Goal: Use online tool/utility: Utilize a website feature to perform a specific function

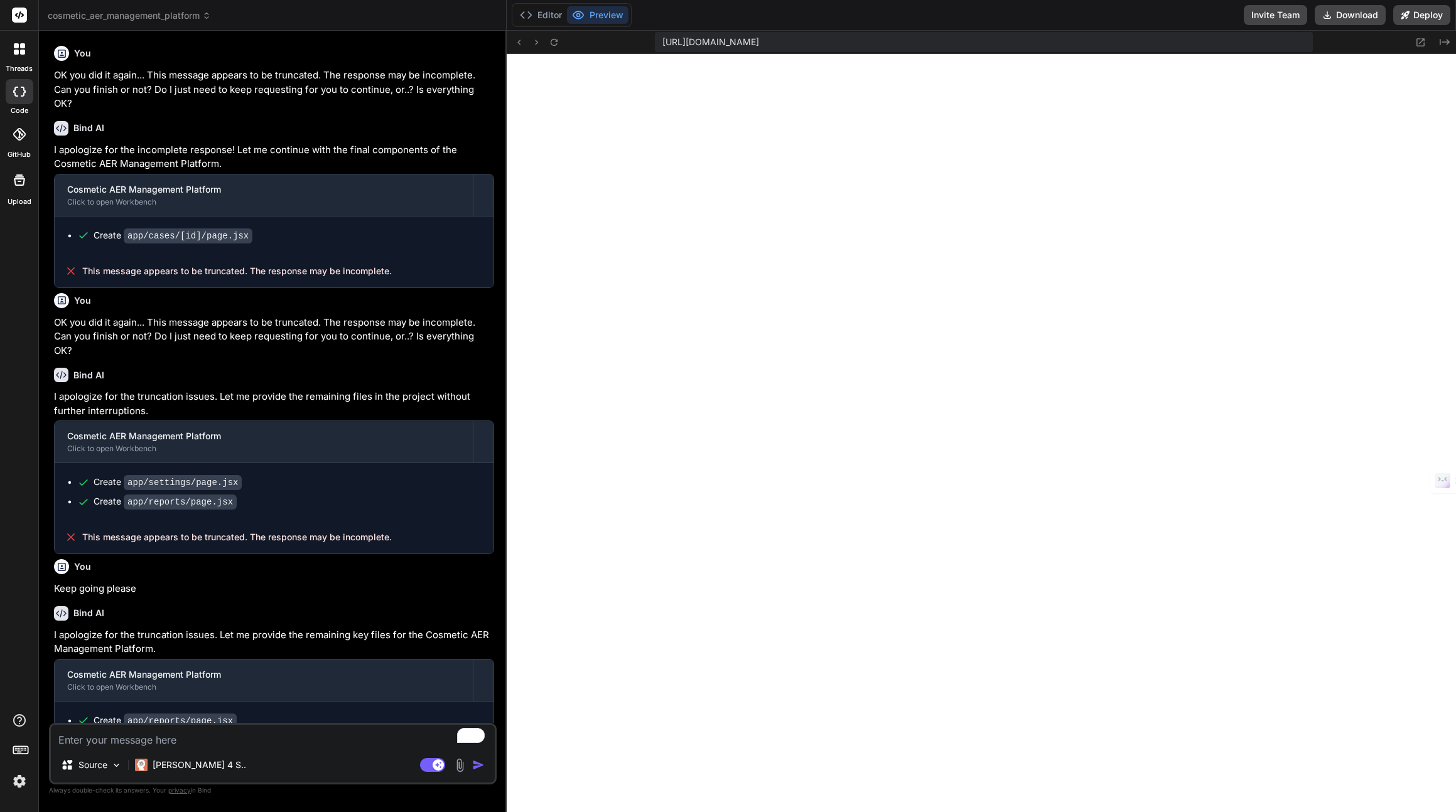
scroll to position [381, 0]
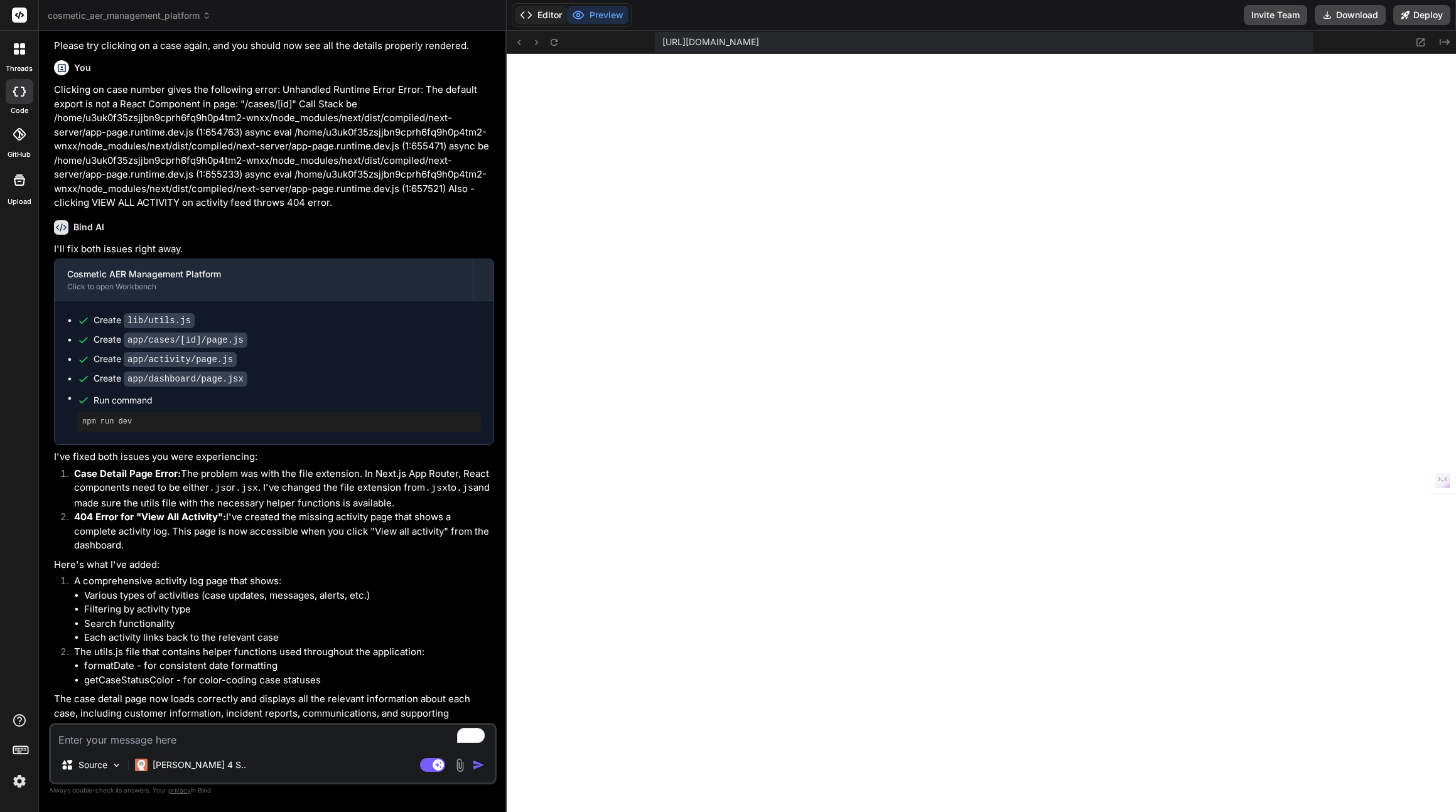
click at [545, 14] on button "Editor" at bounding box center [541, 15] width 52 height 17
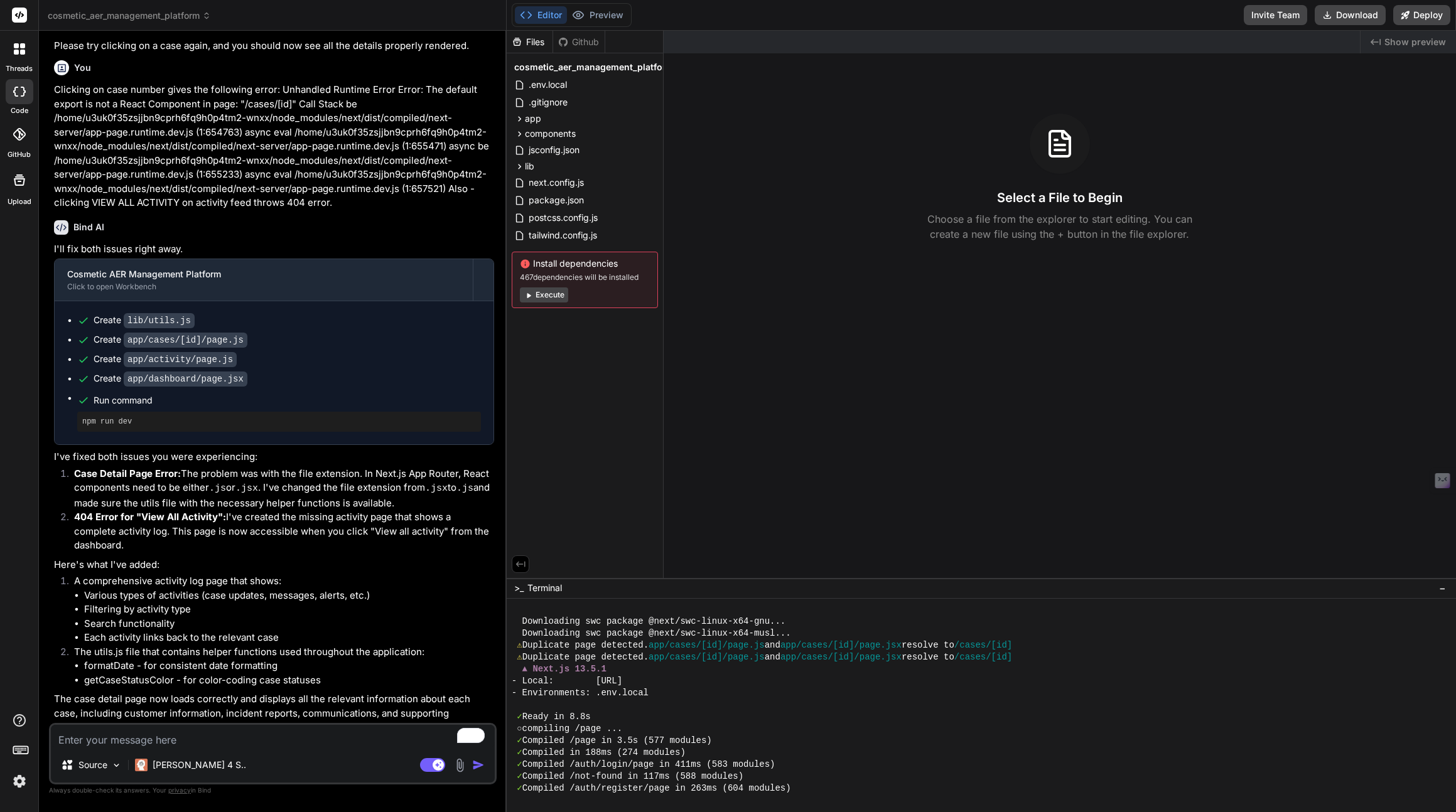
click at [547, 294] on button "Execute" at bounding box center [544, 294] width 48 height 15
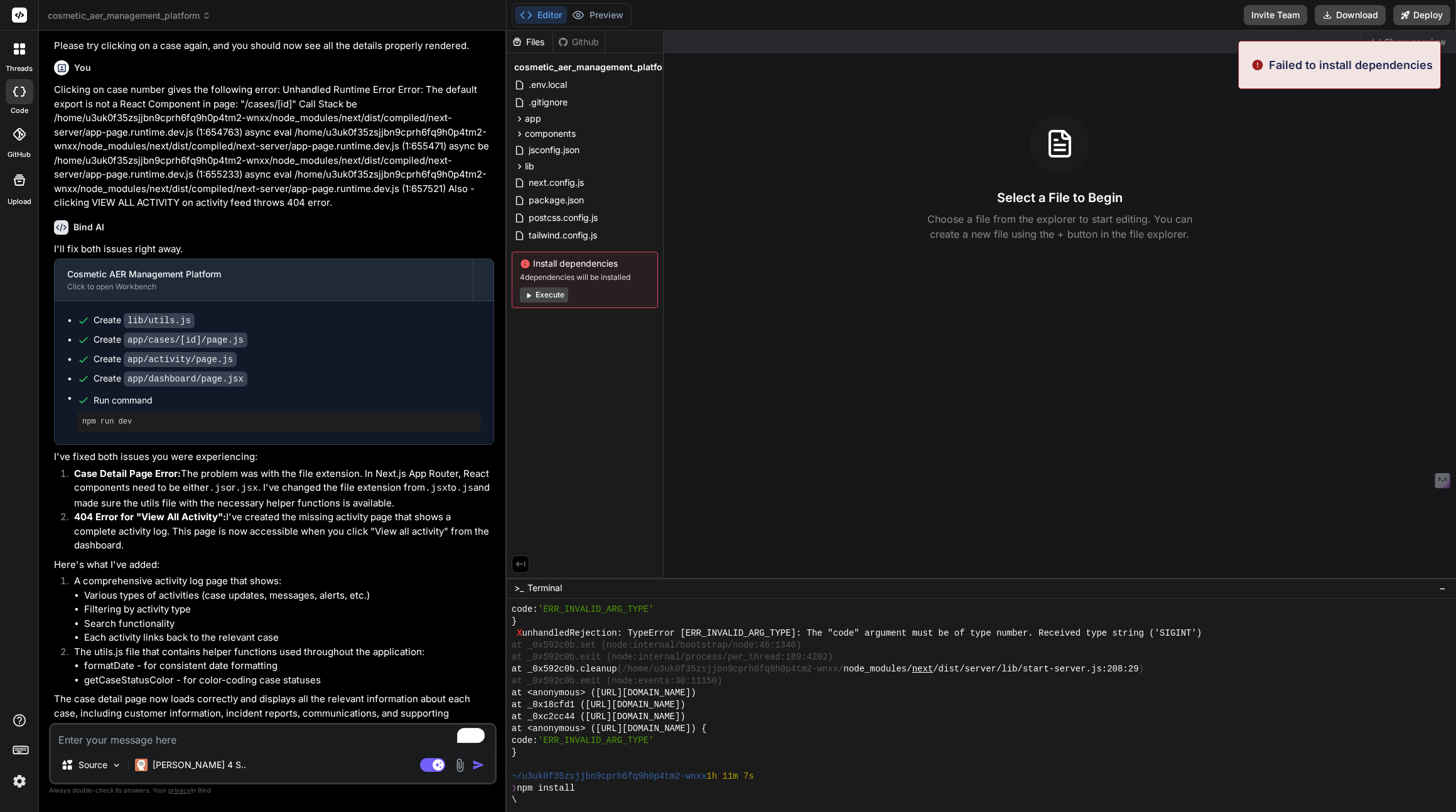
scroll to position [1597, 0]
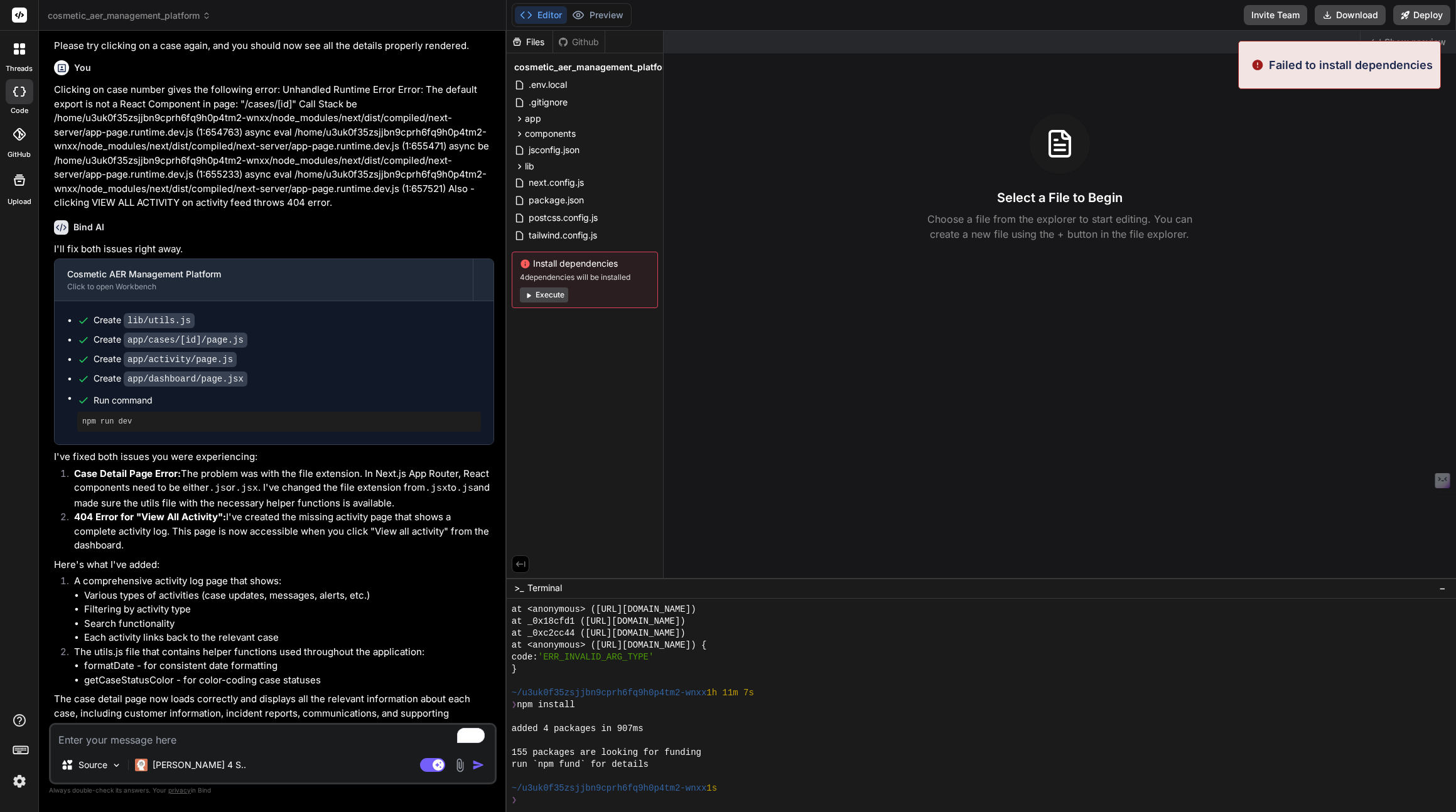
click at [559, 284] on div "Install dependencies 4 dependencies will be installed Execute" at bounding box center [584, 280] width 147 height 56
click at [529, 295] on icon at bounding box center [528, 295] width 4 height 5
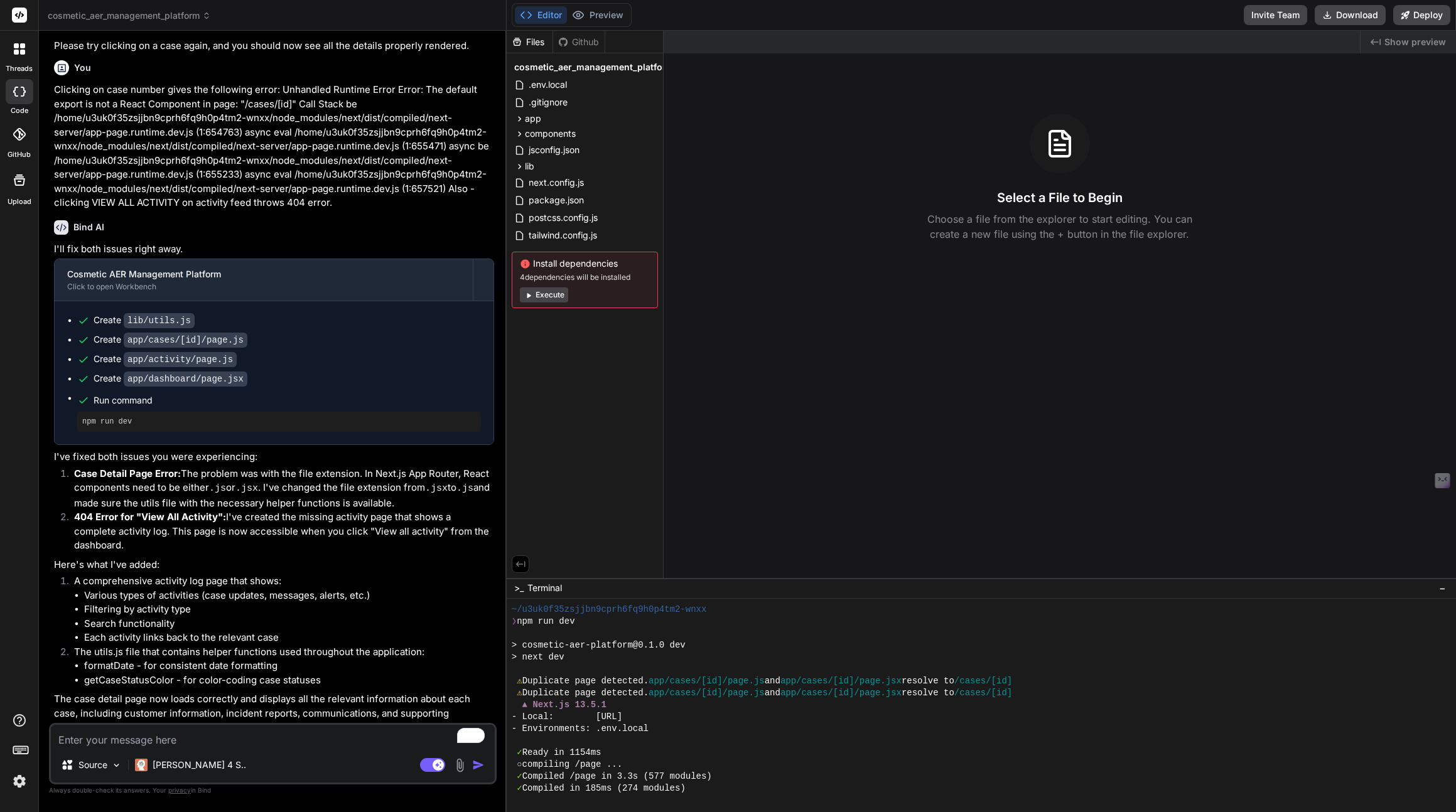
scroll to position [1919, 0]
click at [529, 294] on icon at bounding box center [528, 295] width 4 height 5
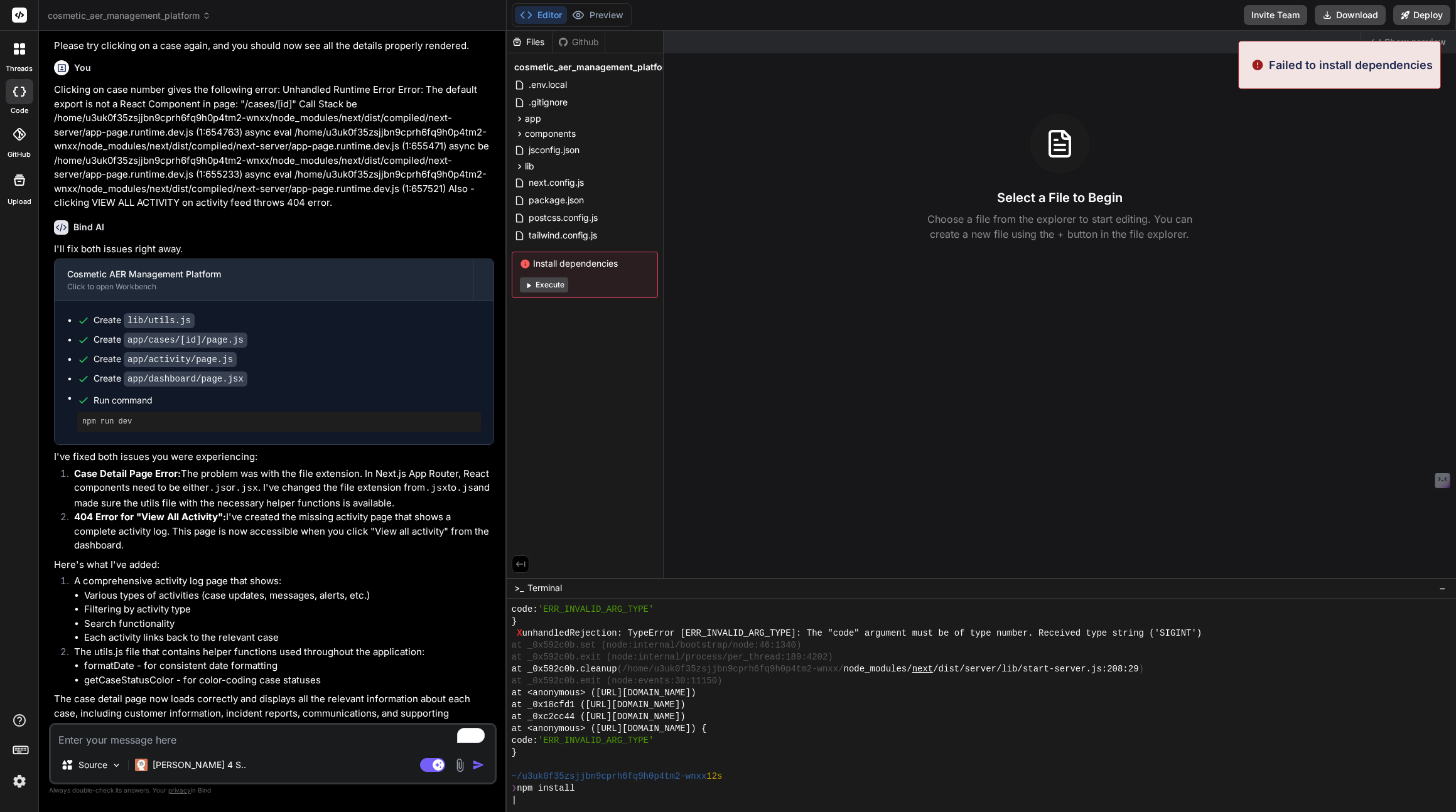
scroll to position [3135, 0]
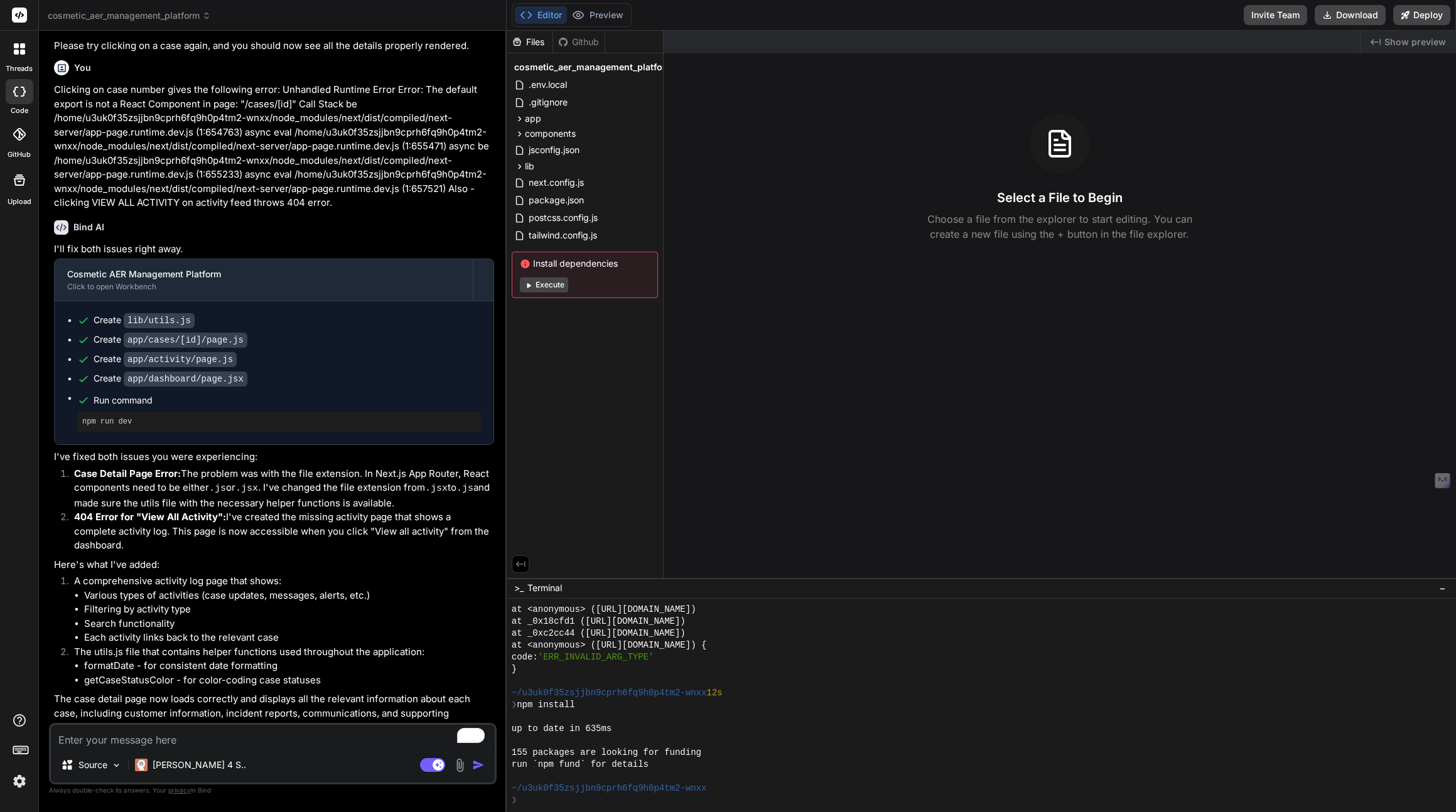
click at [528, 289] on button "Execute" at bounding box center [544, 284] width 48 height 15
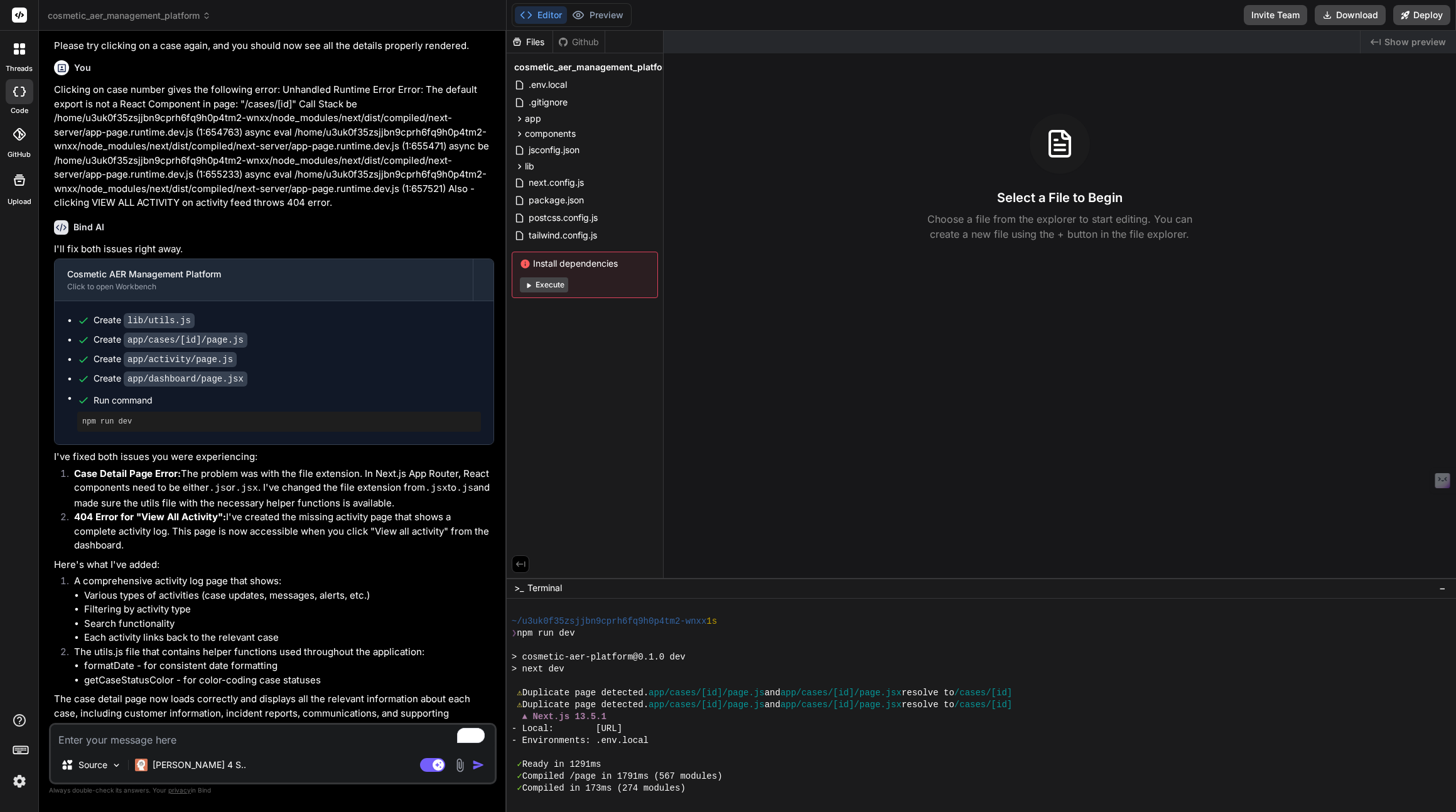
scroll to position [3445, 0]
click at [521, 133] on icon at bounding box center [519, 134] width 11 height 11
click at [519, 118] on icon at bounding box center [519, 118] width 3 height 5
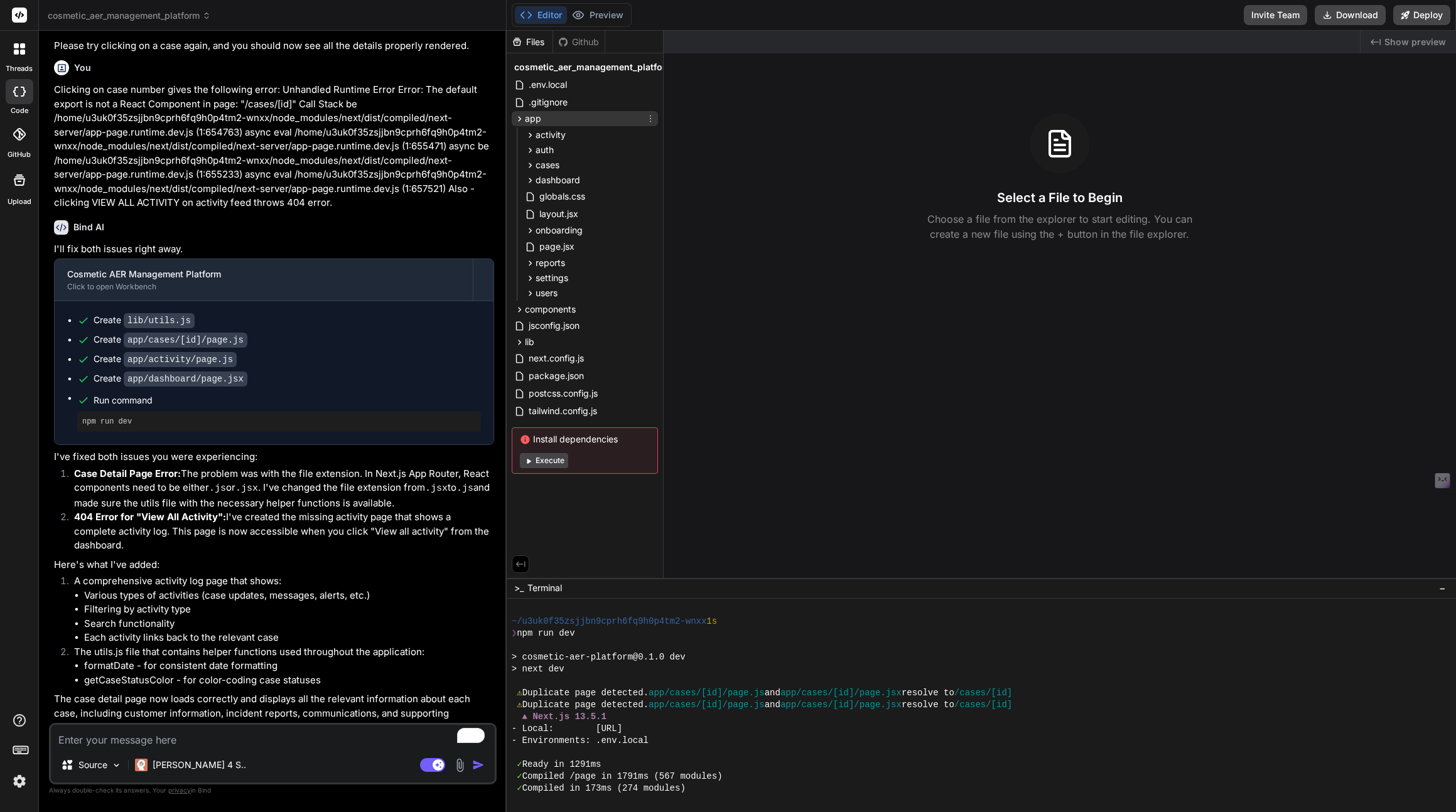
click at [519, 118] on icon at bounding box center [519, 118] width 3 height 5
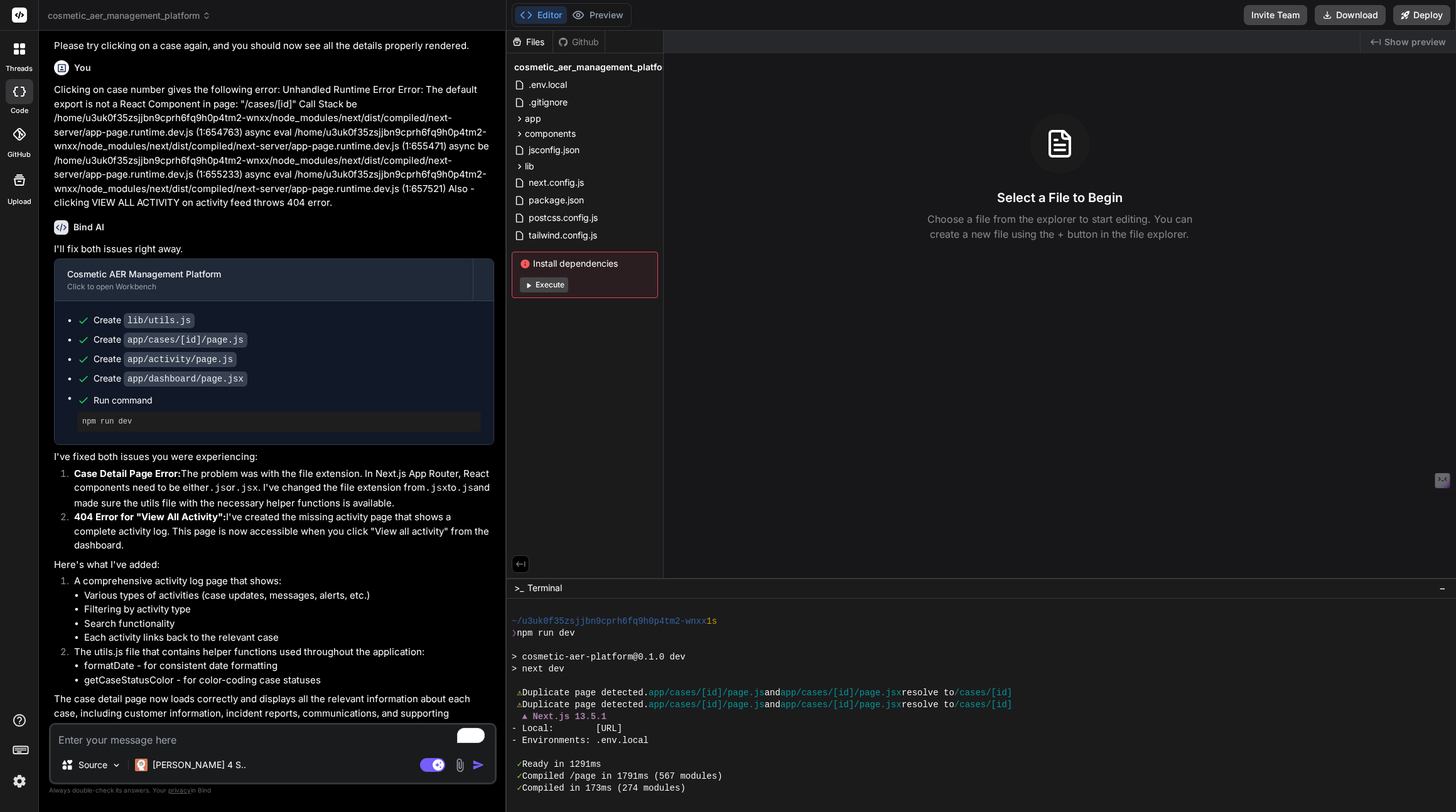
click at [569, 41] on div "Github" at bounding box center [578, 42] width 51 height 12
click at [578, 42] on div "Github" at bounding box center [578, 42] width 51 height 12
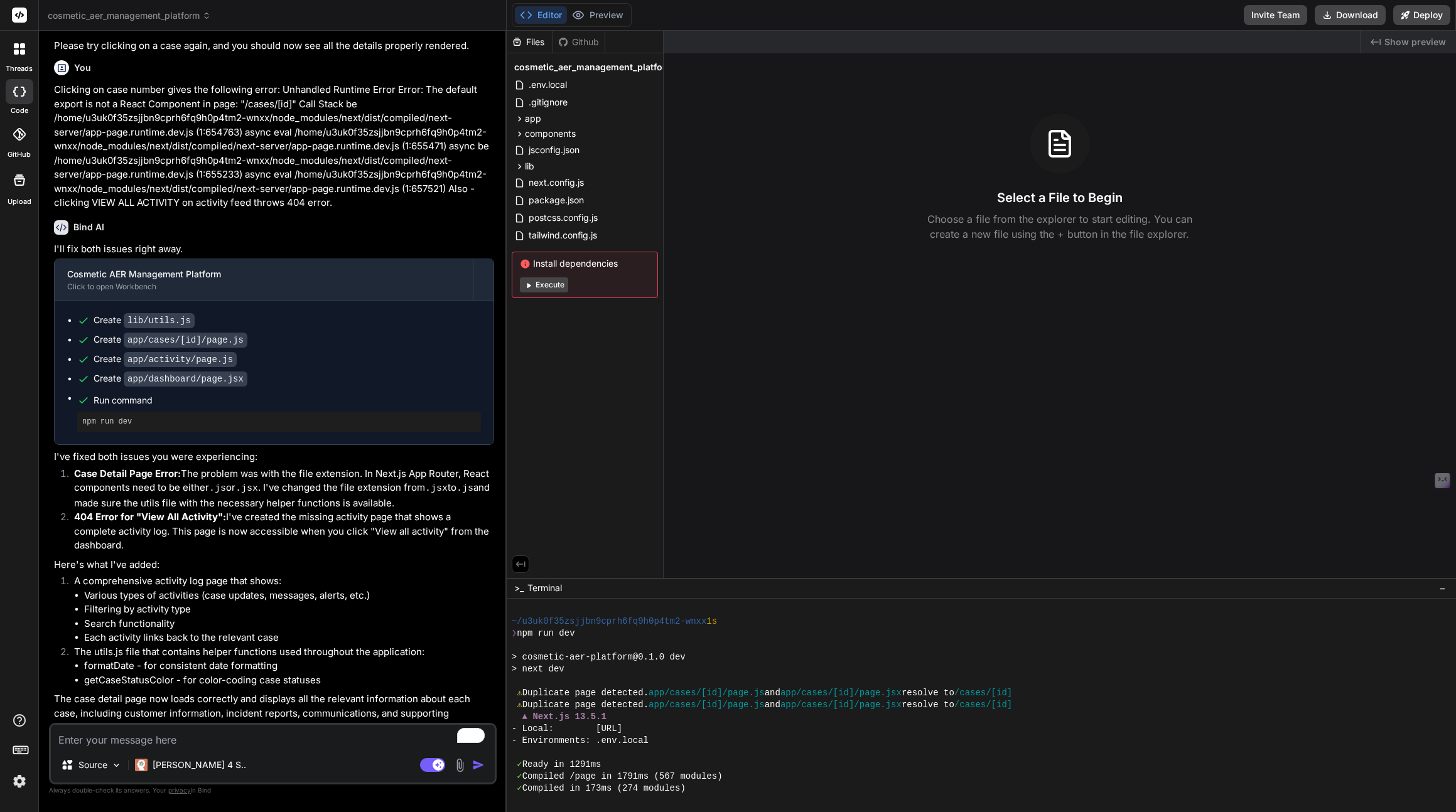
click at [19, 780] on img at bounding box center [20, 781] width 22 height 22
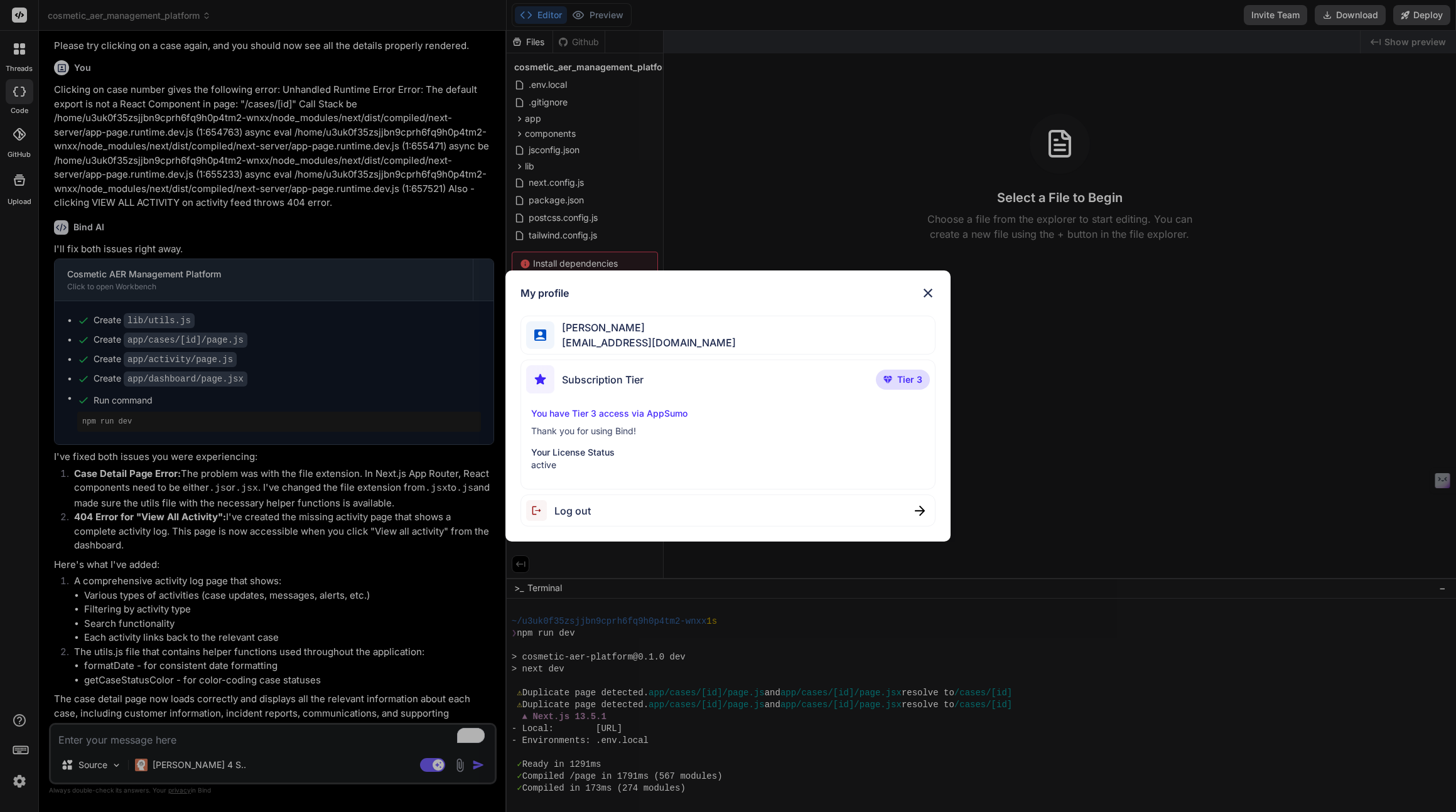
click at [13, 136] on div "My profile [PERSON_NAME] [EMAIL_ADDRESS][DOMAIN_NAME] Subscription Tier Tier 3 …" at bounding box center [728, 406] width 1456 height 812
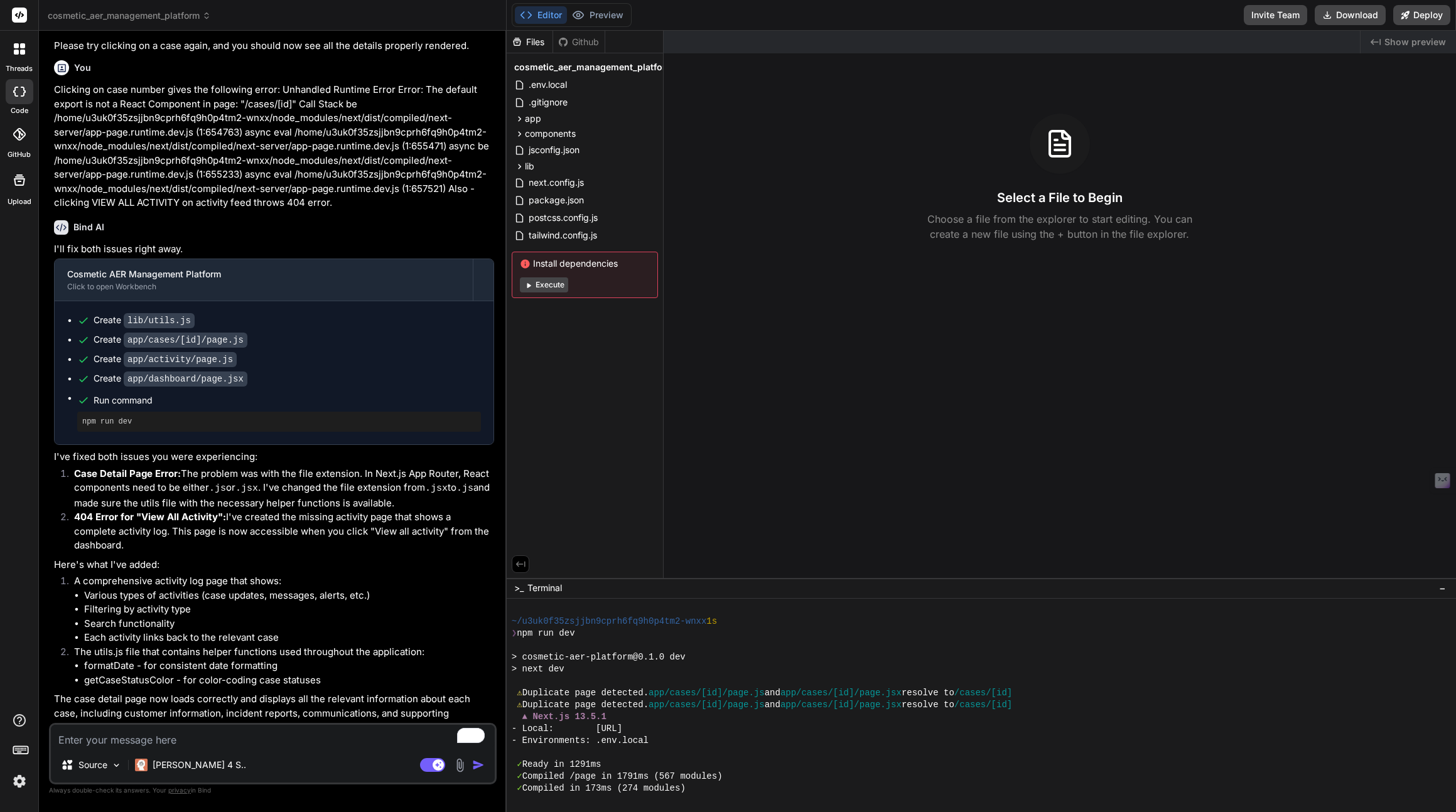
click at [24, 136] on icon at bounding box center [18, 134] width 12 height 12
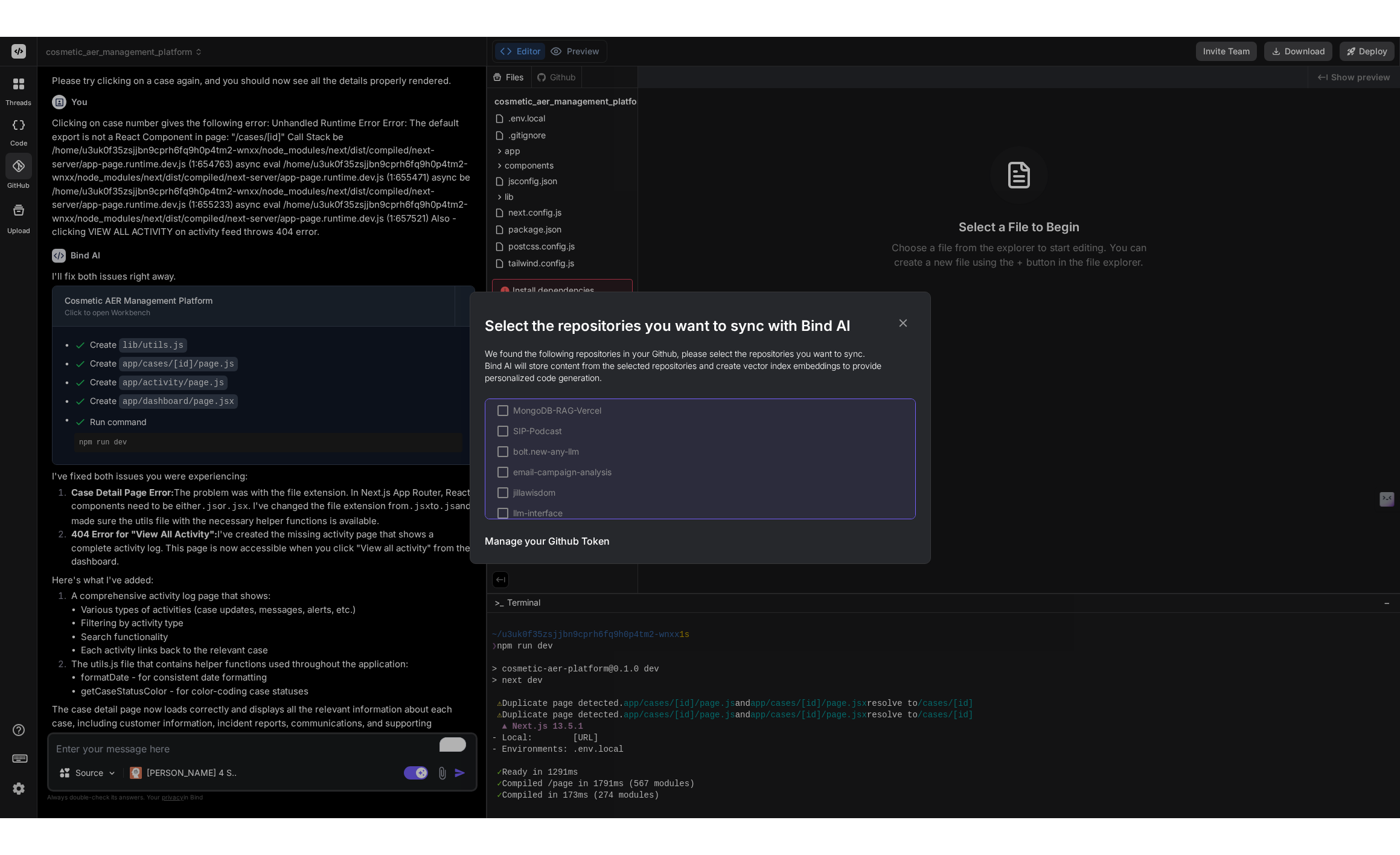
scroll to position [0, 0]
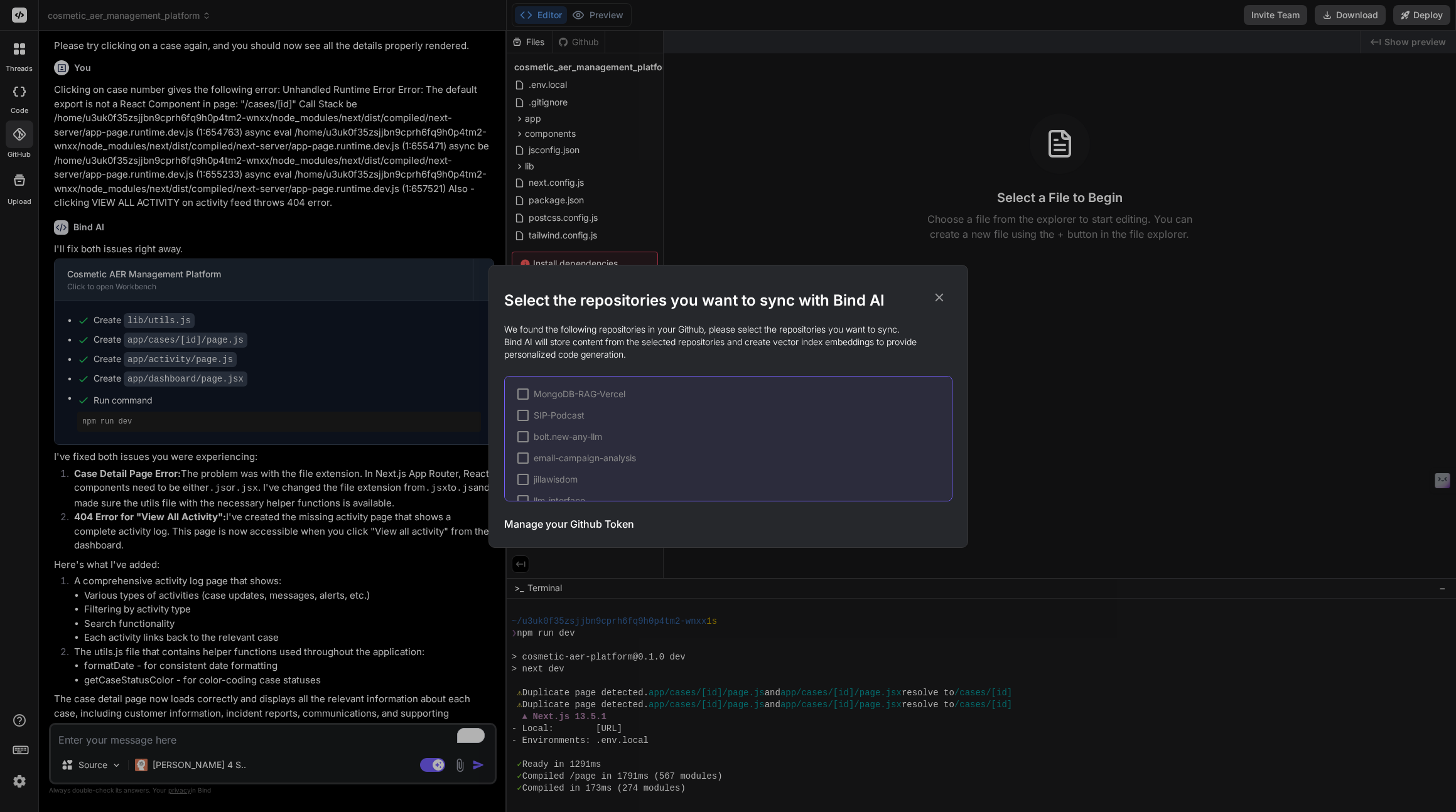
click at [937, 296] on icon at bounding box center [938, 297] width 8 height 8
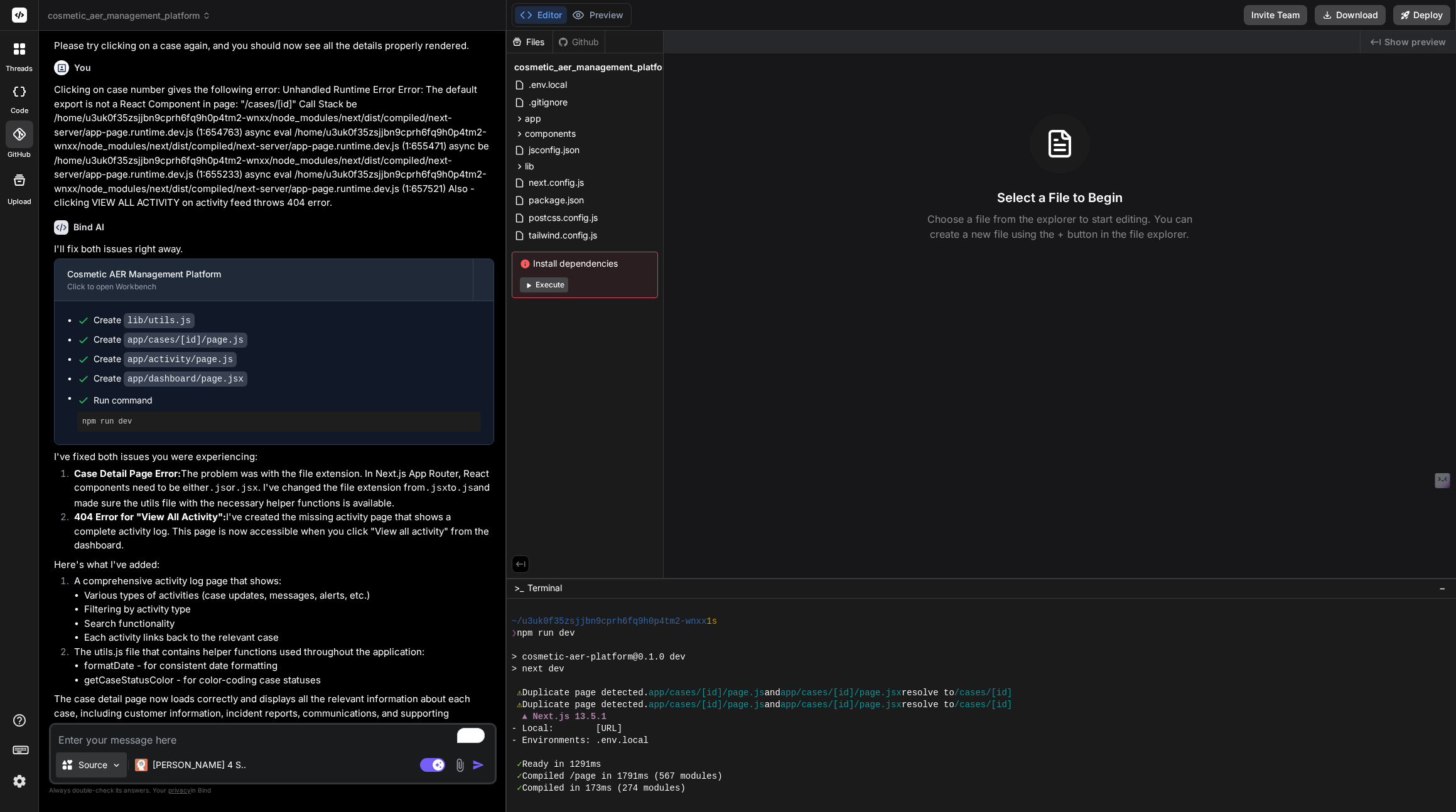
click at [118, 770] on img at bounding box center [116, 765] width 11 height 11
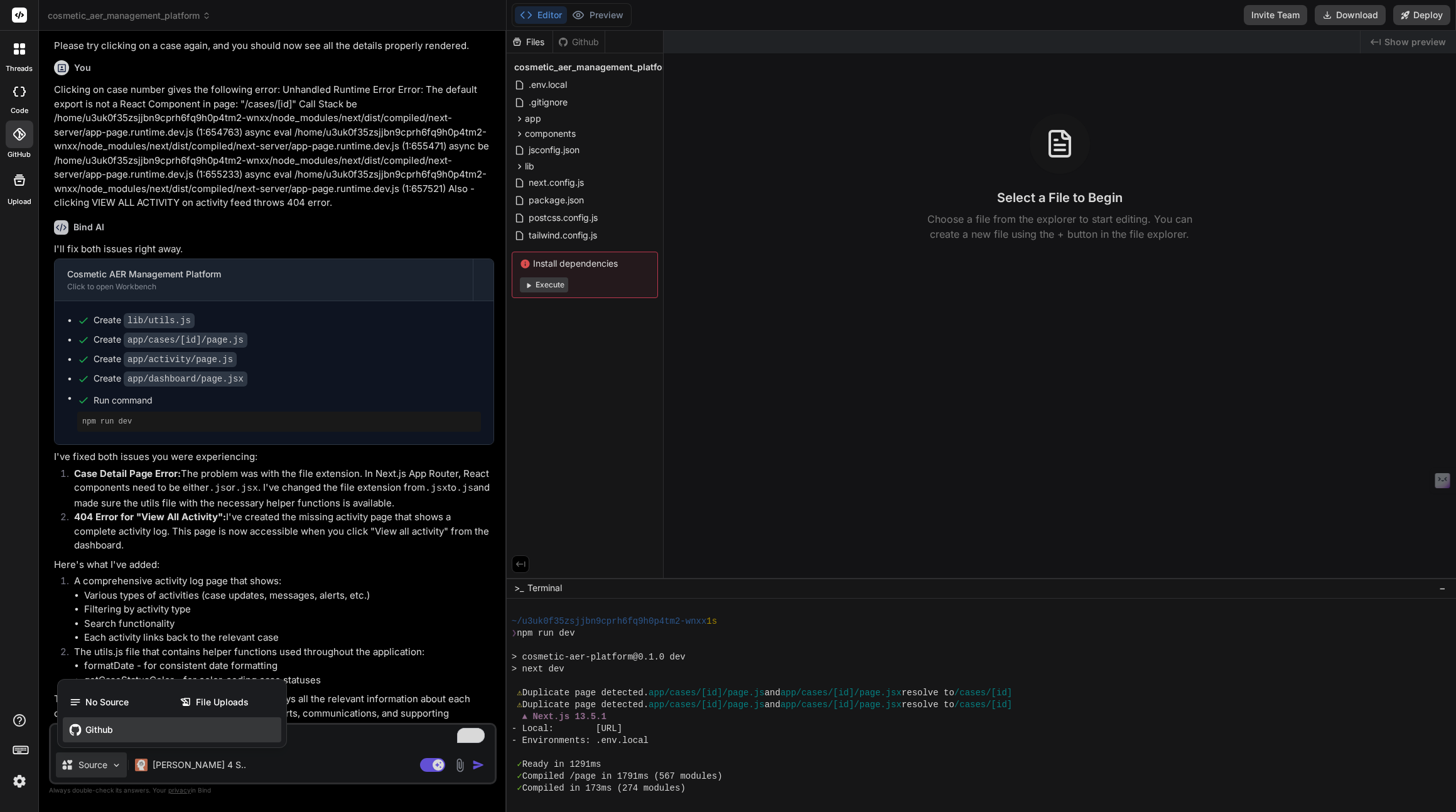
click at [103, 727] on span "Github" at bounding box center [99, 729] width 27 height 12
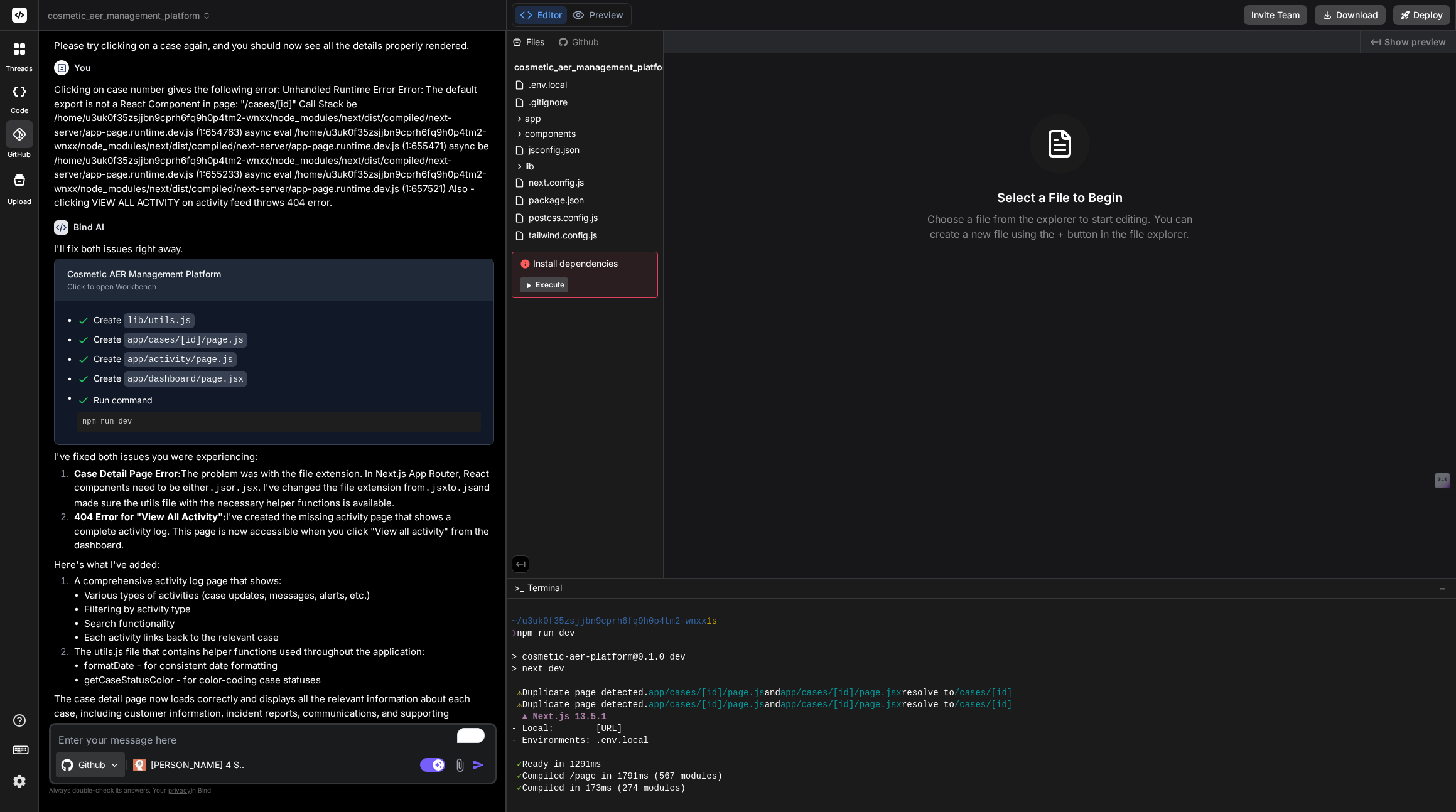
click at [118, 759] on div "Github" at bounding box center [90, 764] width 69 height 25
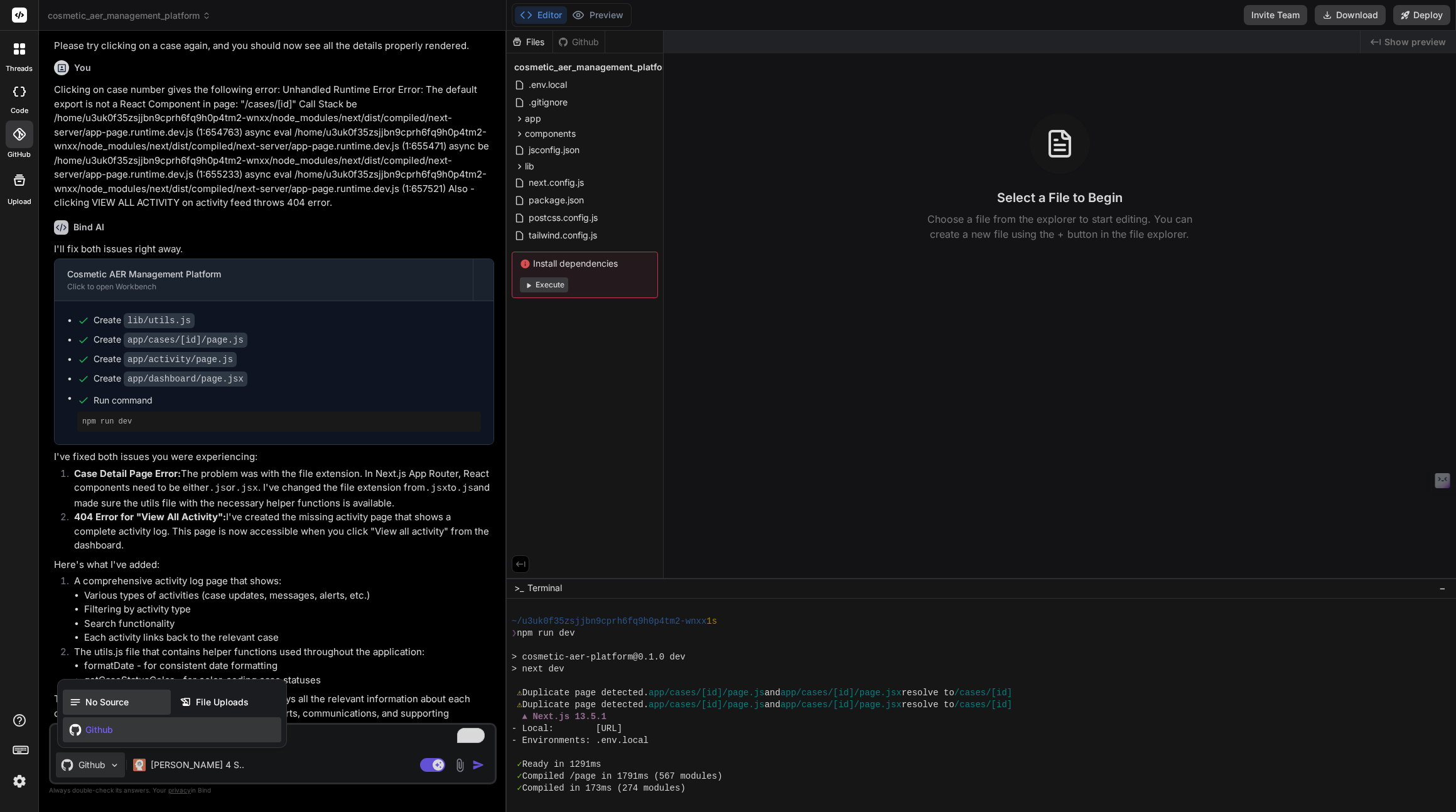
click at [113, 707] on span "No Source" at bounding box center [107, 702] width 43 height 12
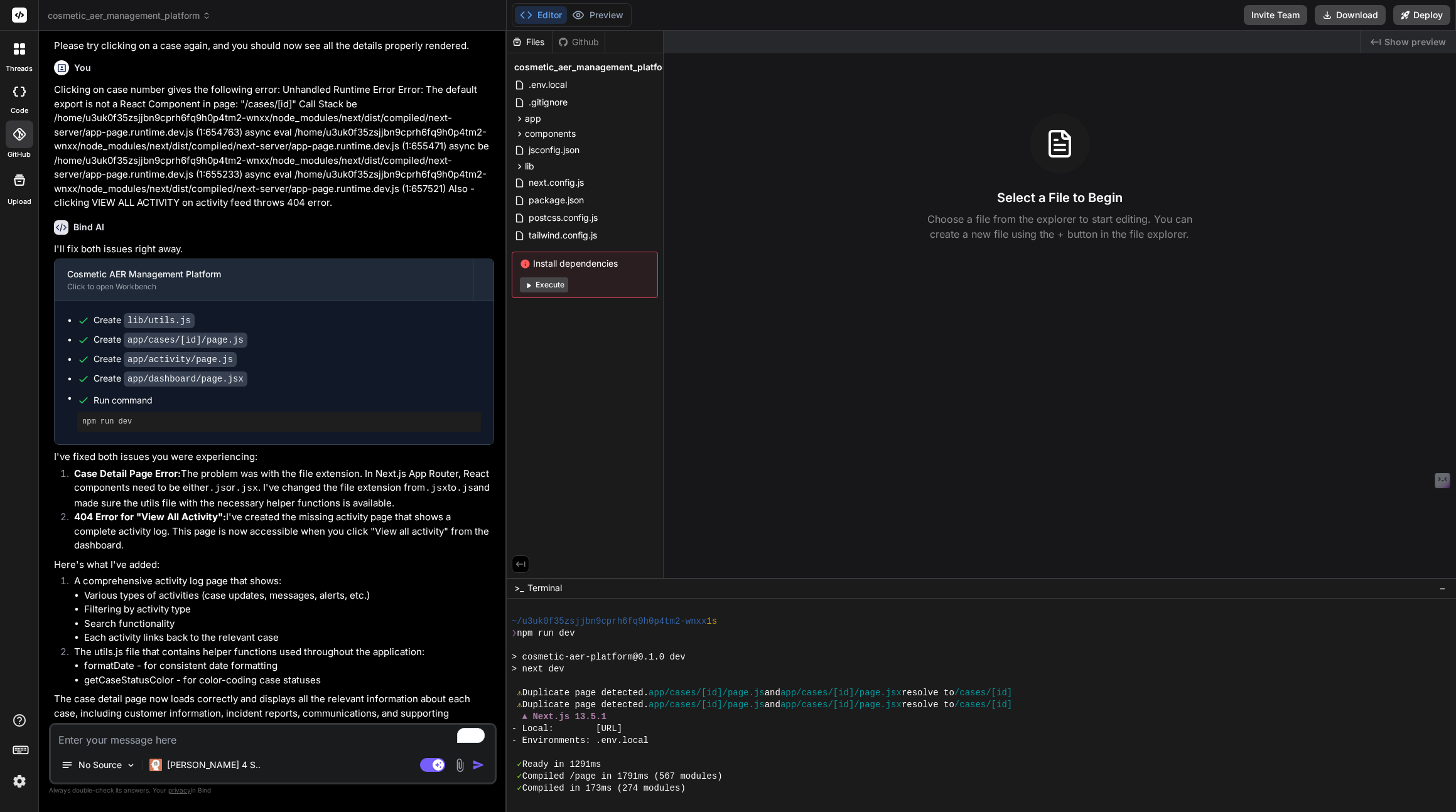
click at [21, 779] on img at bounding box center [20, 781] width 22 height 22
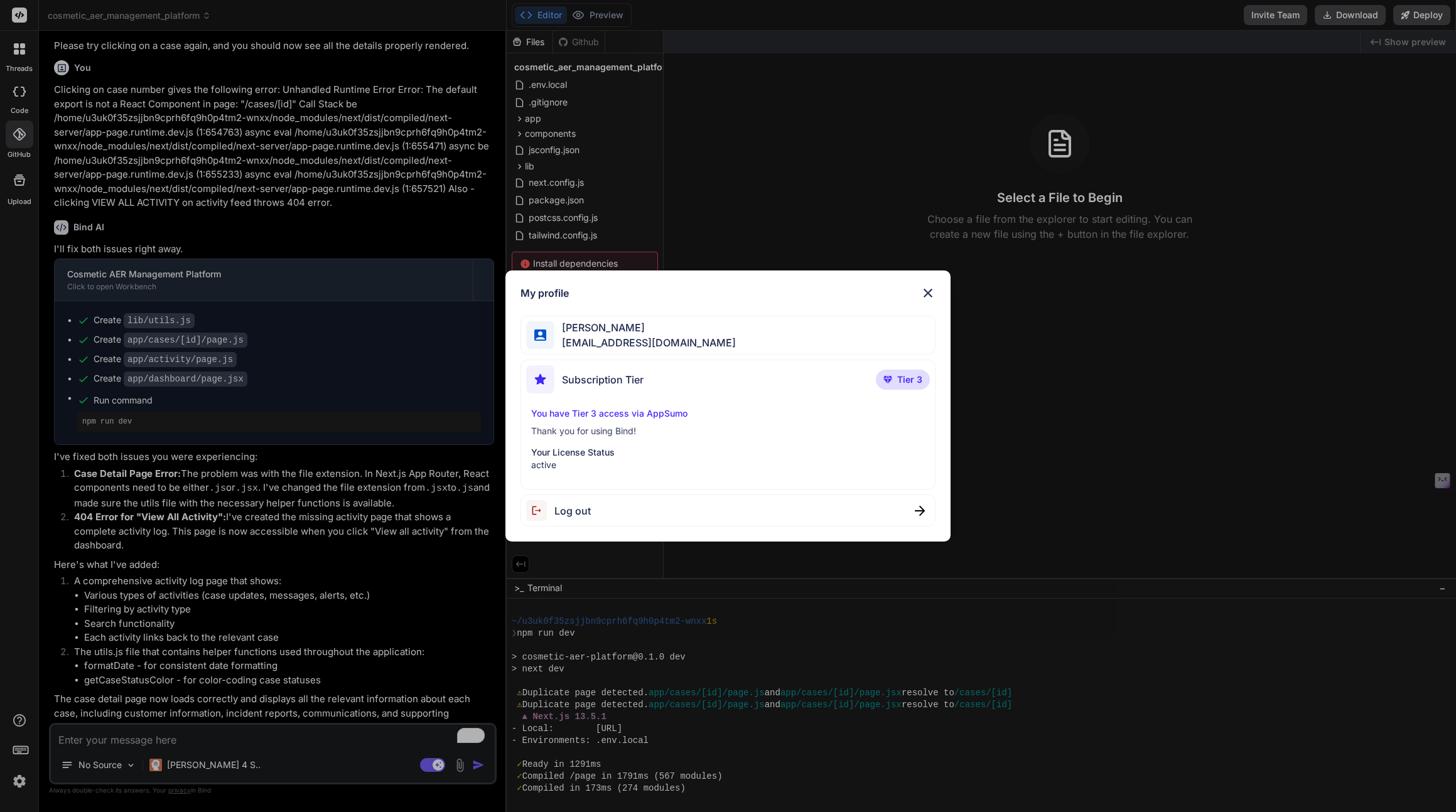
click at [927, 292] on img at bounding box center [927, 293] width 15 height 15
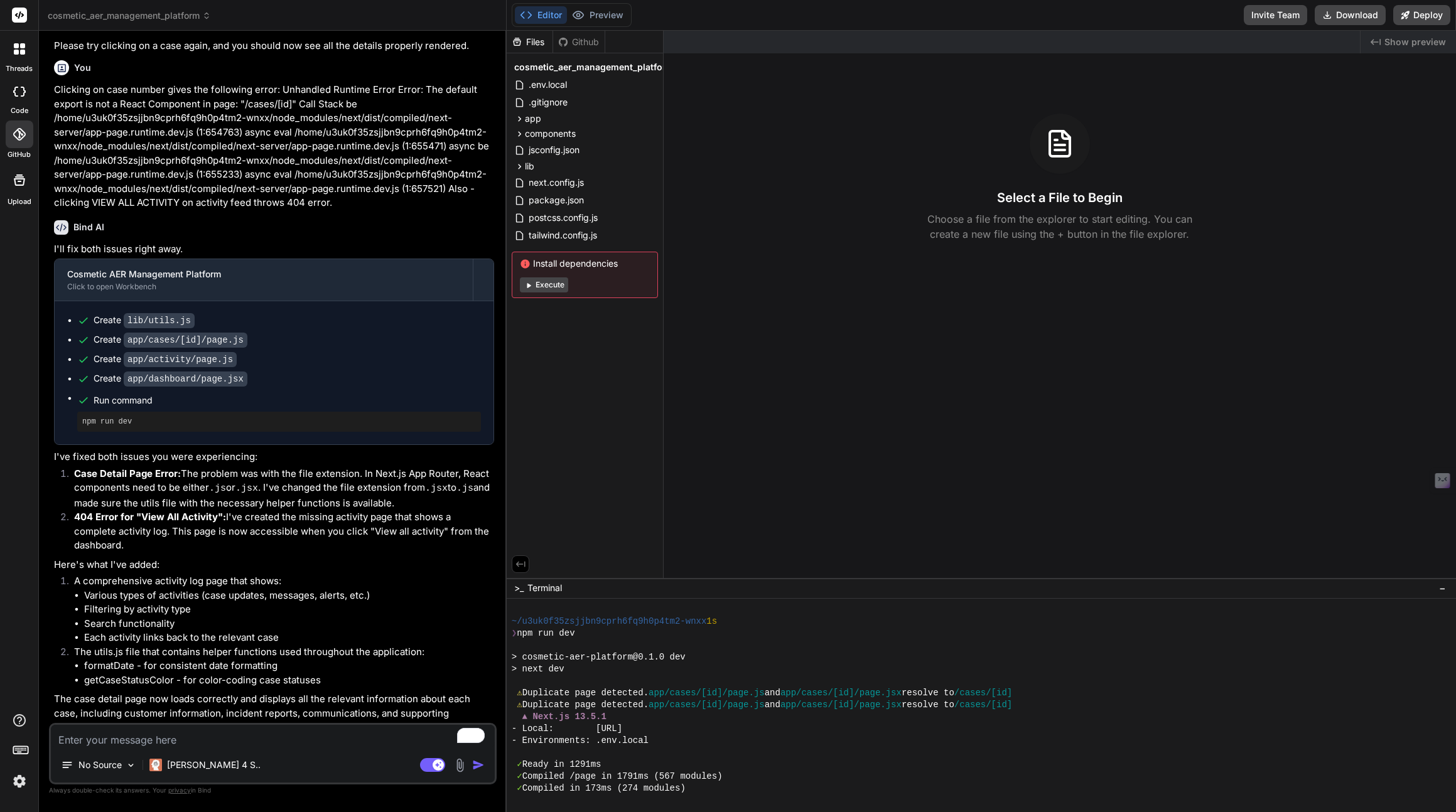
click at [19, 184] on icon at bounding box center [20, 180] width 15 height 15
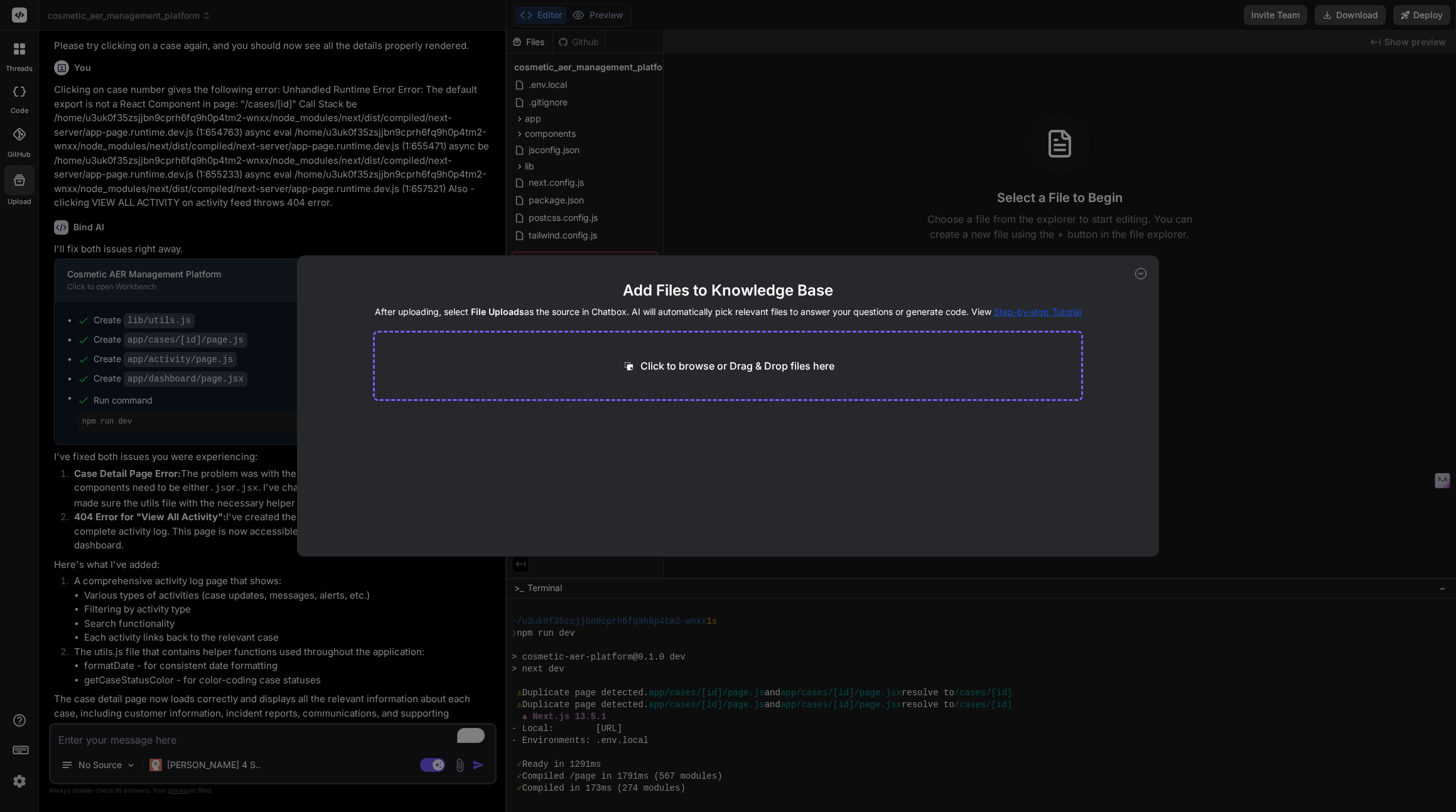
click at [1138, 270] on icon at bounding box center [1141, 274] width 12 height 12
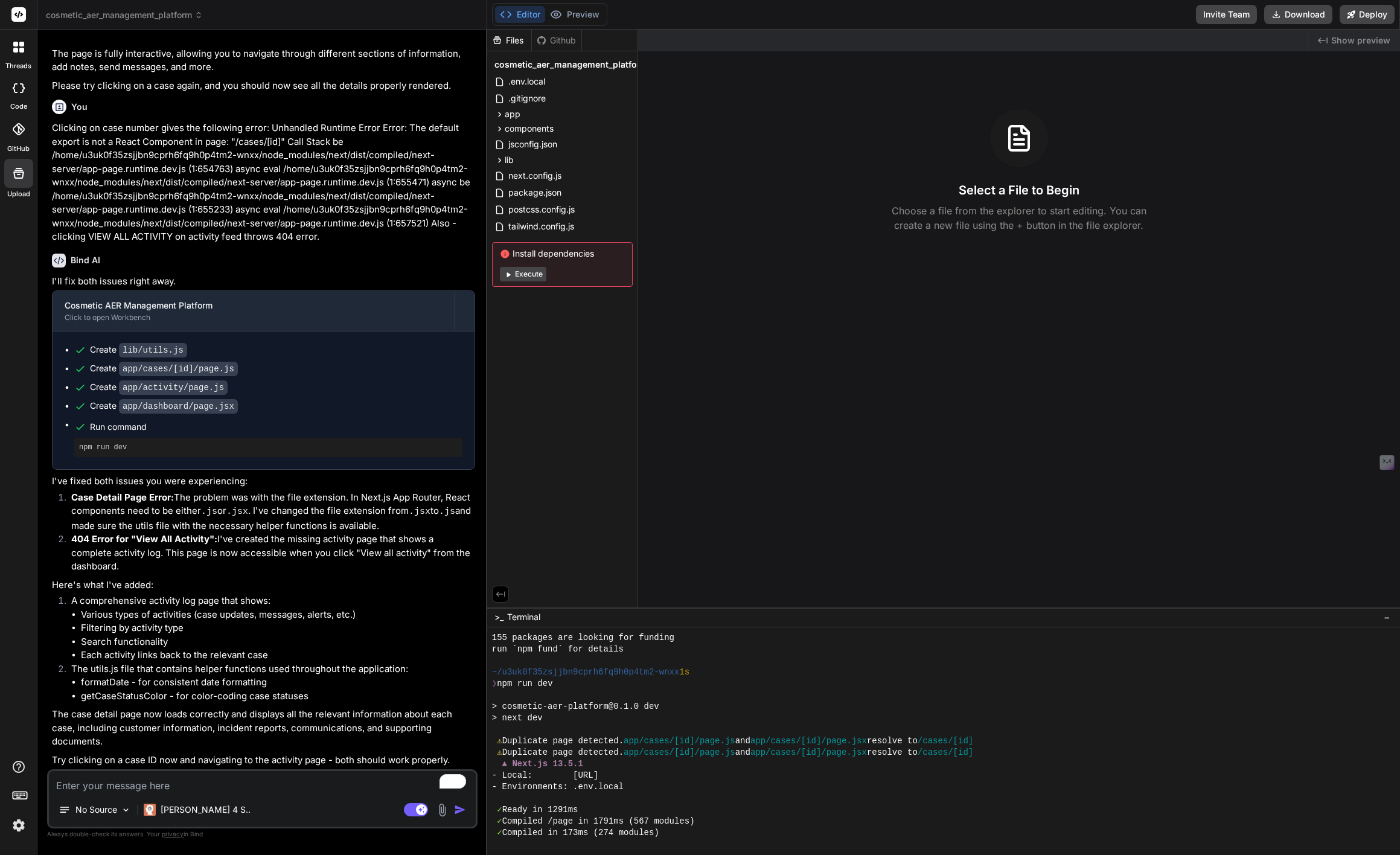
scroll to position [3292, 0]
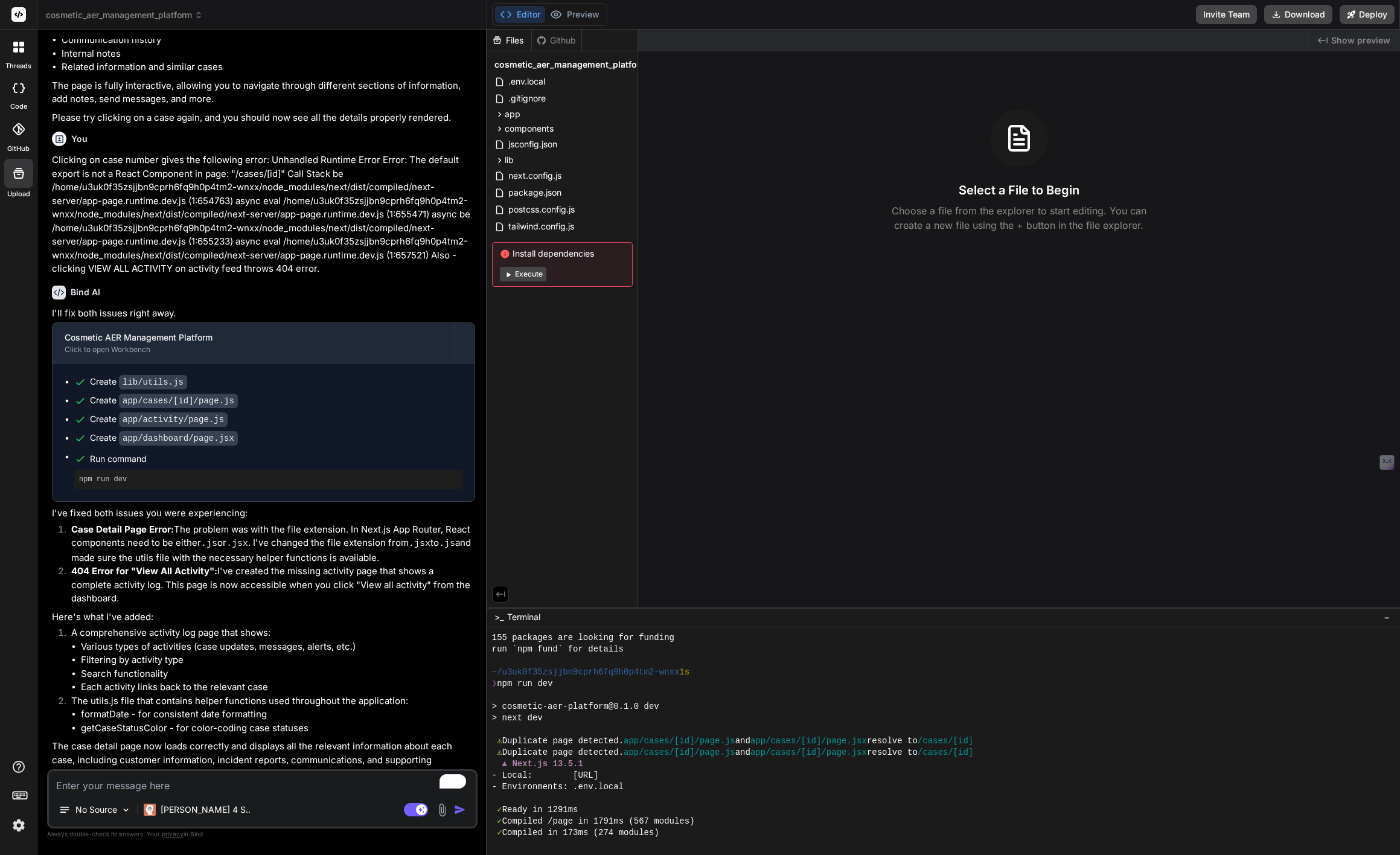
click at [568, 44] on div "Github" at bounding box center [556, 40] width 49 height 12
click at [524, 40] on div "Files" at bounding box center [508, 40] width 44 height 12
click at [551, 40] on div "Github" at bounding box center [556, 40] width 49 height 12
click at [565, 40] on div "Github" at bounding box center [556, 40] width 49 height 12
click at [24, 781] on icon at bounding box center [20, 795] width 17 height 17
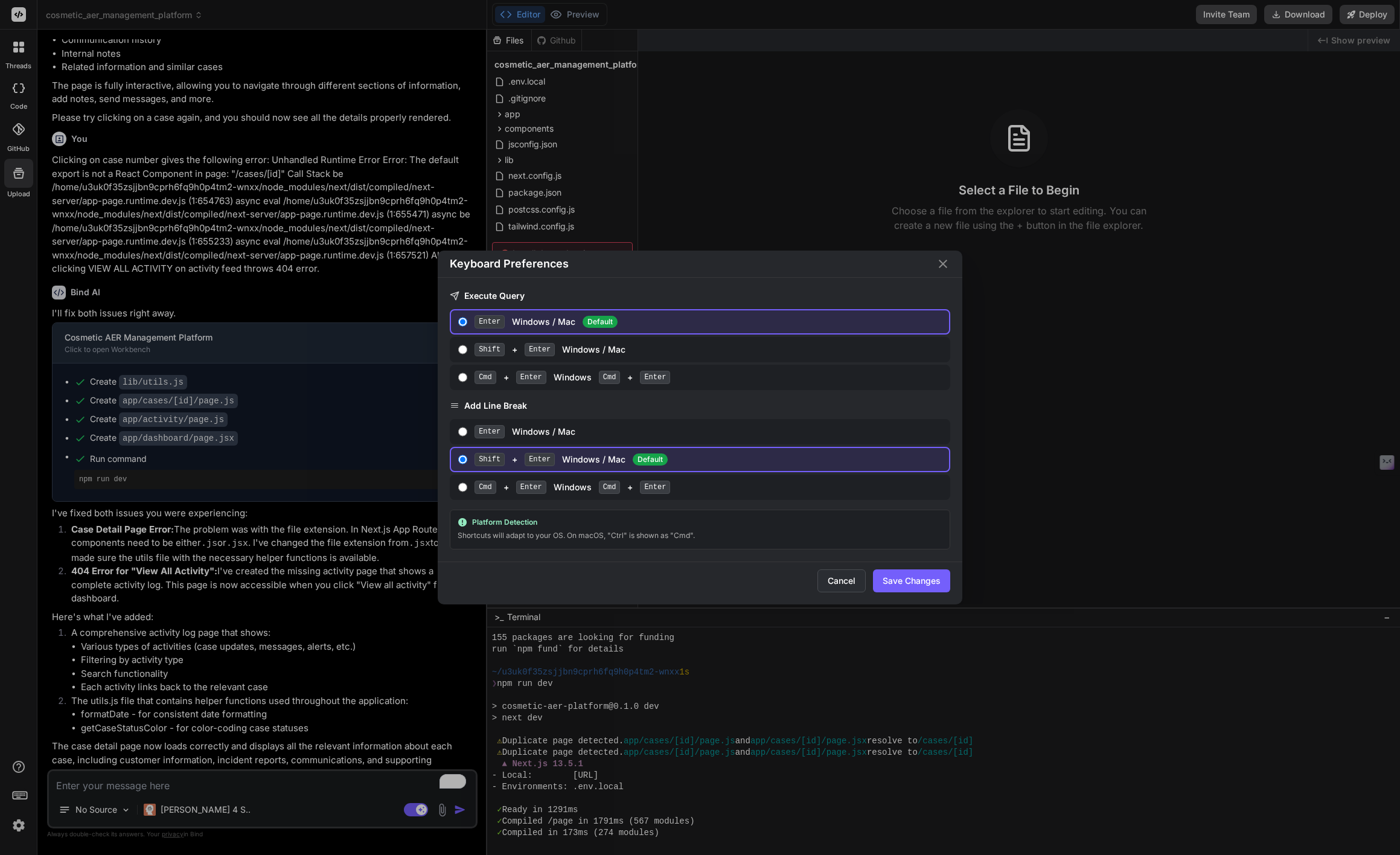
click at [852, 584] on button "Cancel" at bounding box center [842, 581] width 49 height 23
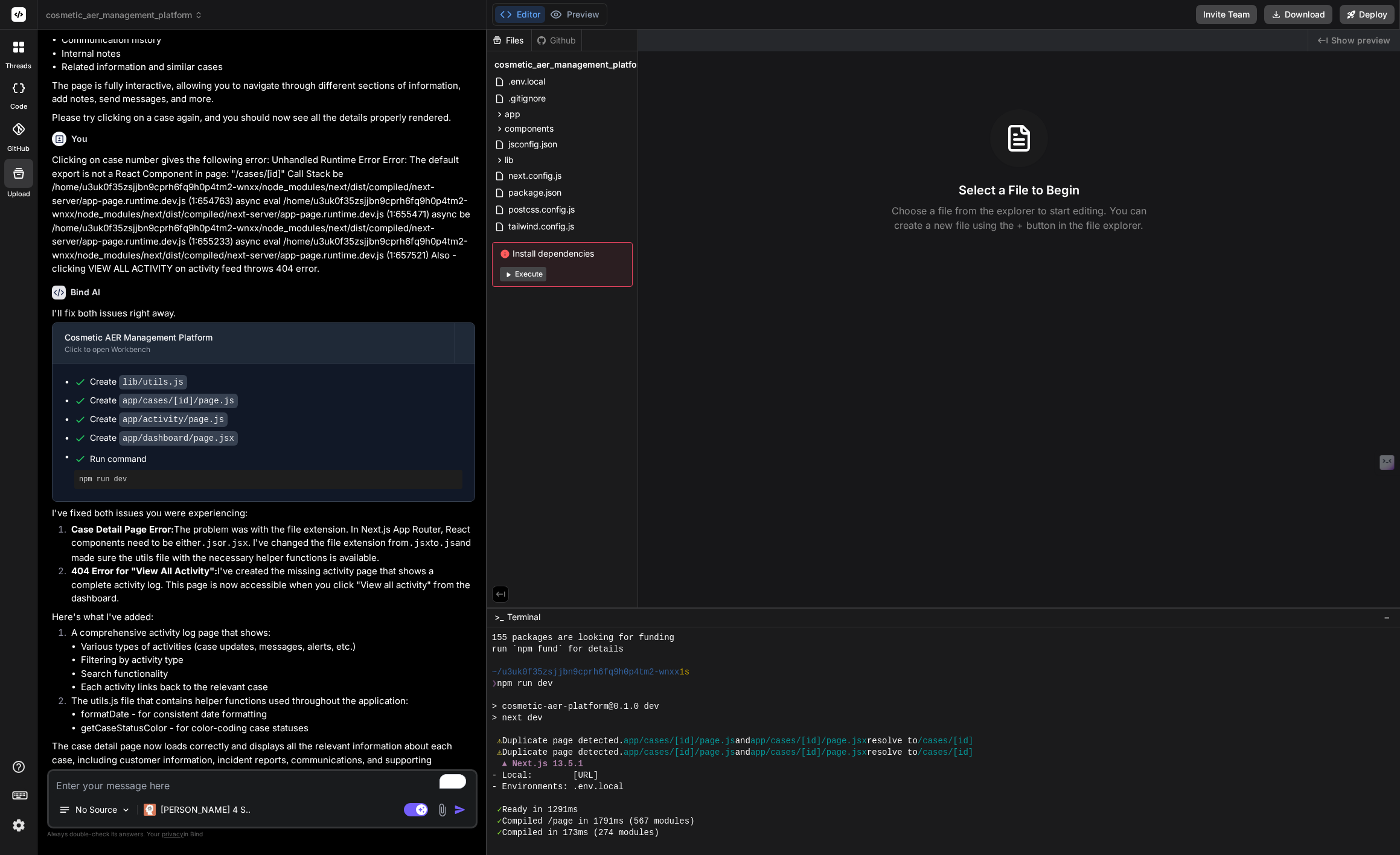
click at [22, 15] on rect at bounding box center [19, 14] width 15 height 15
click at [203, 15] on icon at bounding box center [199, 15] width 8 height 8
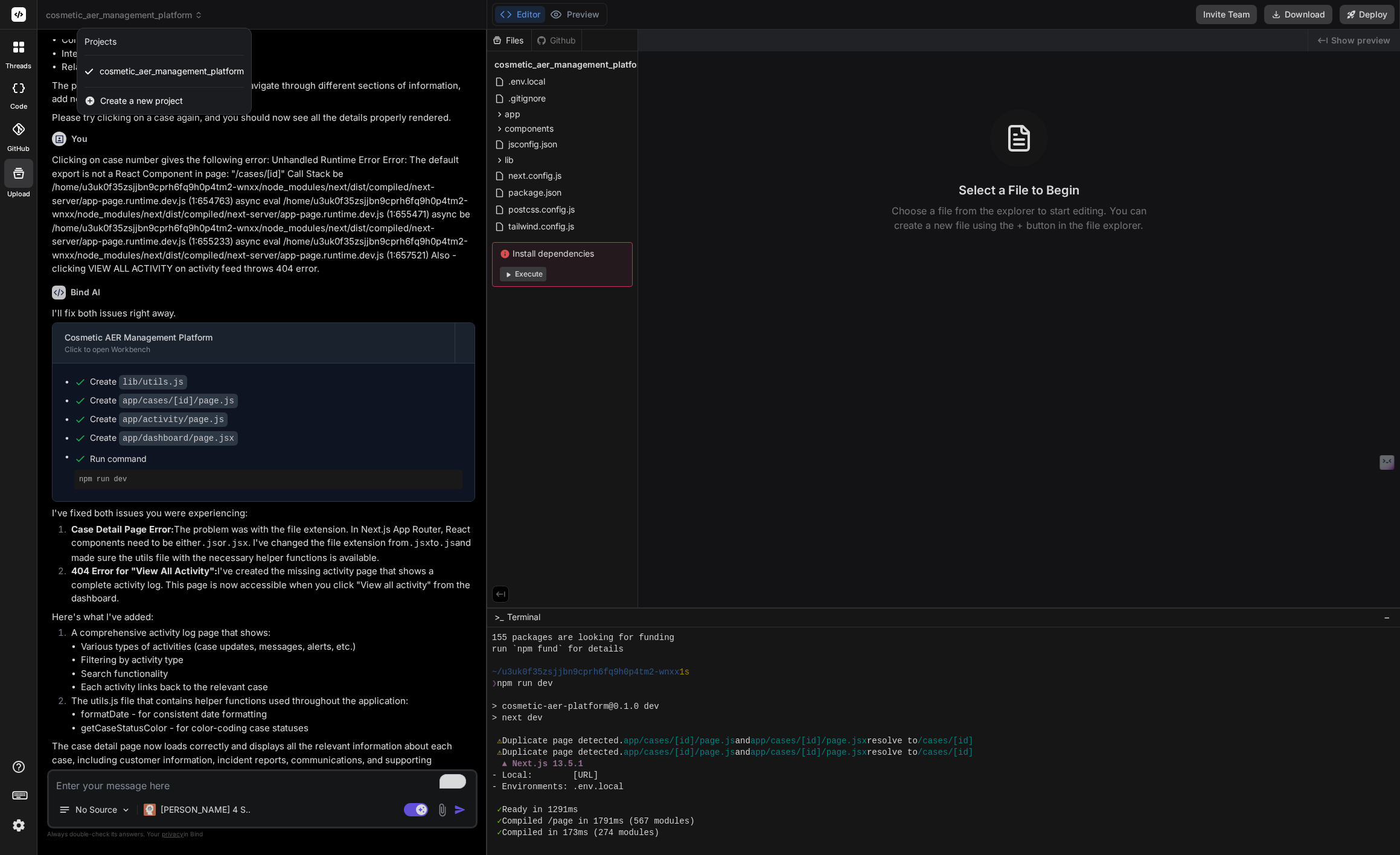
click at [288, 13] on div at bounding box center [700, 427] width 1400 height 855
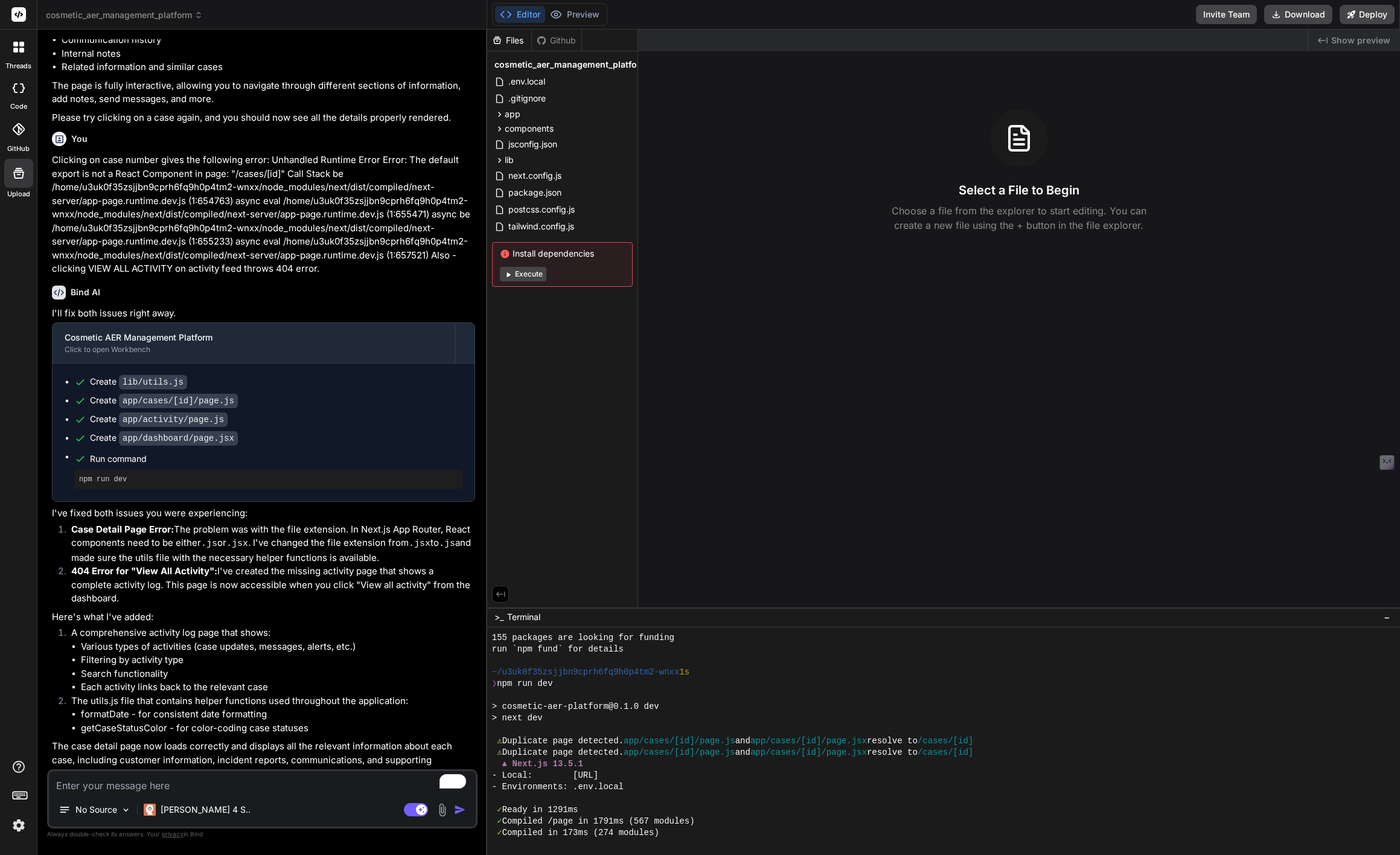
click at [21, 90] on icon at bounding box center [18, 88] width 12 height 10
type textarea "x"
click at [17, 128] on icon at bounding box center [18, 128] width 12 height 12
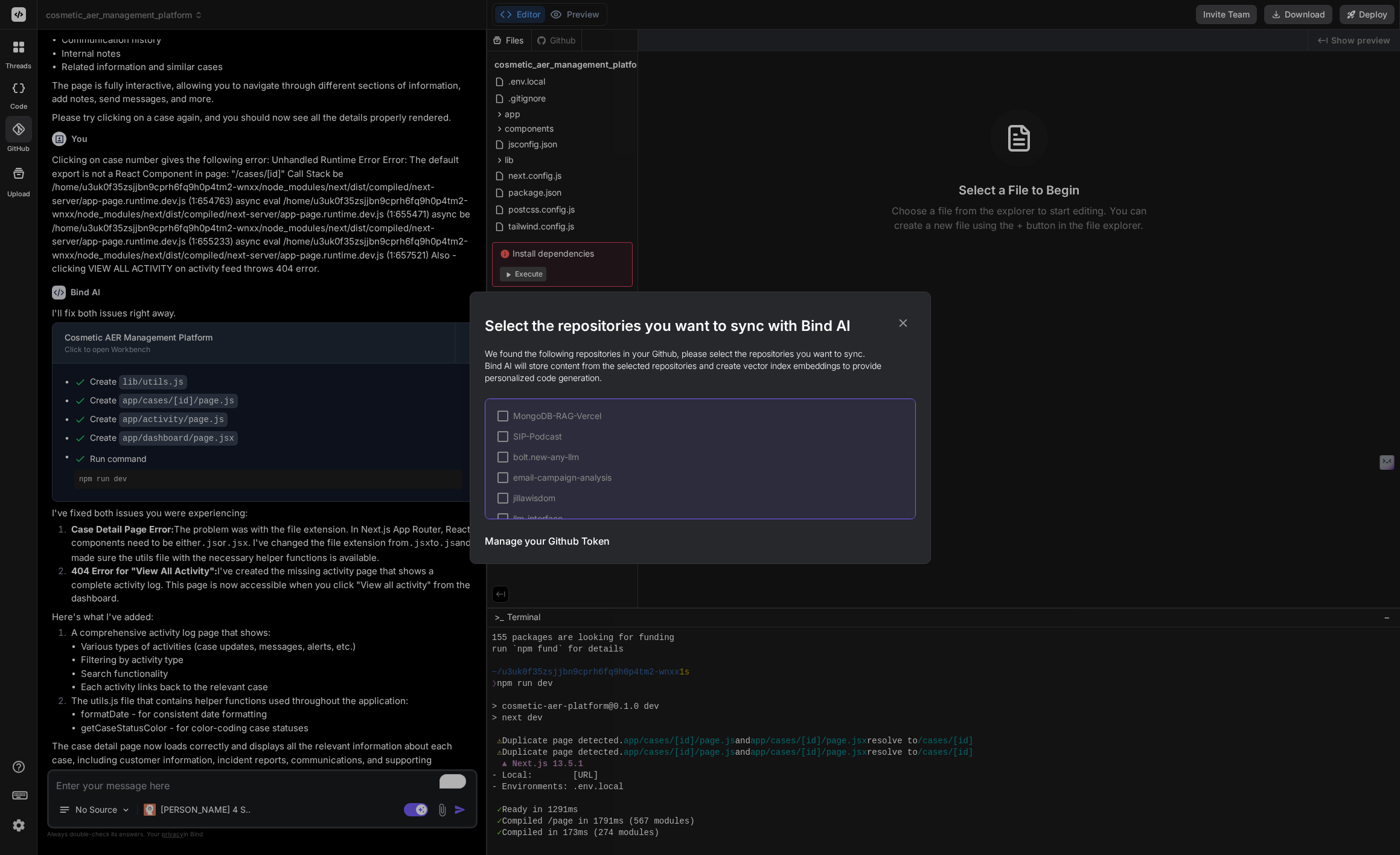
click at [584, 545] on h3 "Manage your Github Token" at bounding box center [547, 540] width 125 height 15
